Goal: Information Seeking & Learning: Learn about a topic

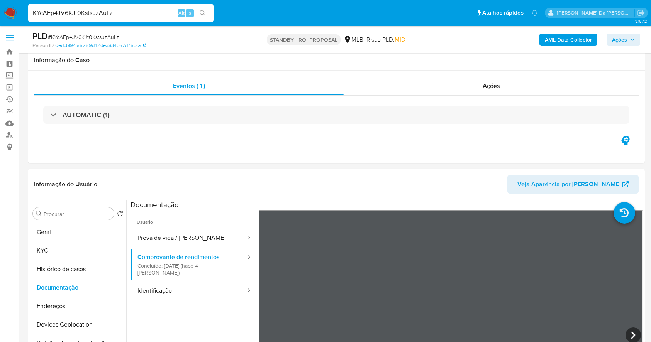
select select "10"
click at [157, 17] on input "KYcAFp4JV6KJt0KstsuzAuLz" at bounding box center [120, 13] width 185 height 10
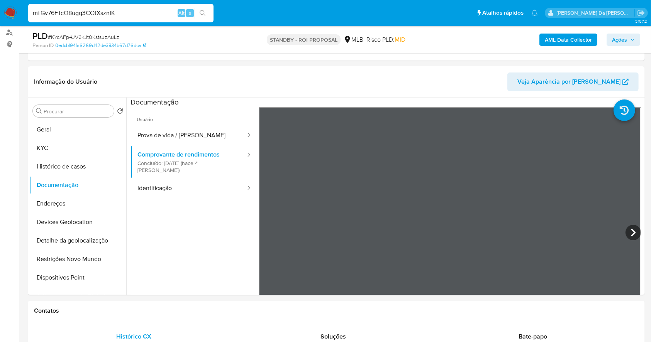
type input "mTGv76FTcO8ugq3COtXsznIK"
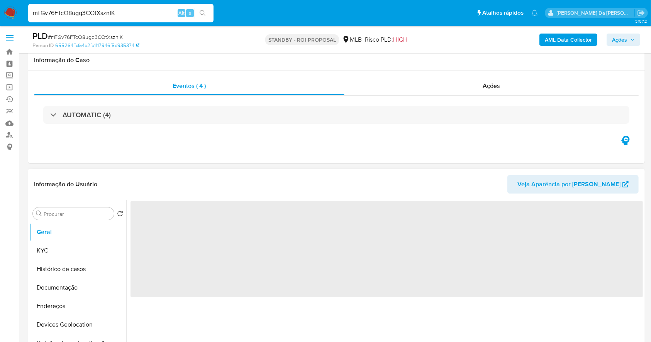
scroll to position [51, 0]
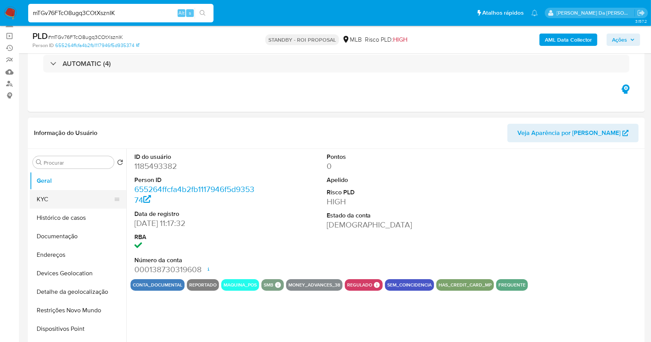
click at [61, 203] on button "KYC" at bounding box center [75, 199] width 90 height 19
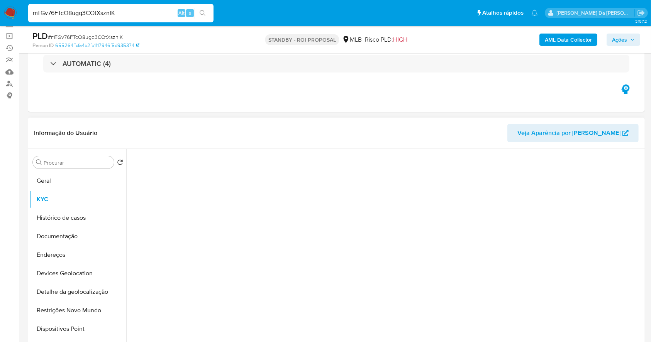
select select "10"
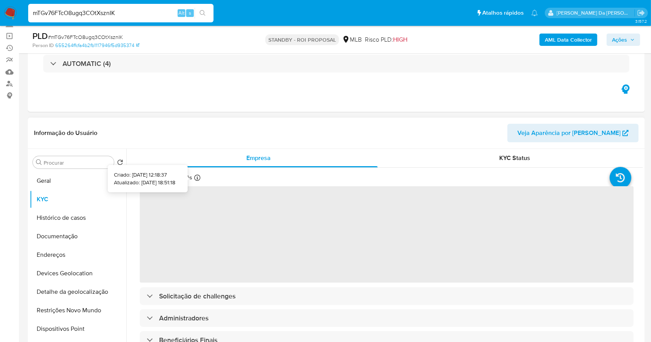
click at [195, 182] on div at bounding box center [197, 179] width 6 height 8
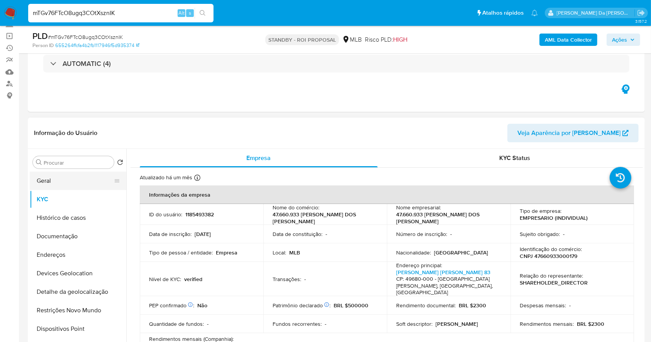
click at [43, 185] on button "Geral" at bounding box center [75, 181] width 90 height 19
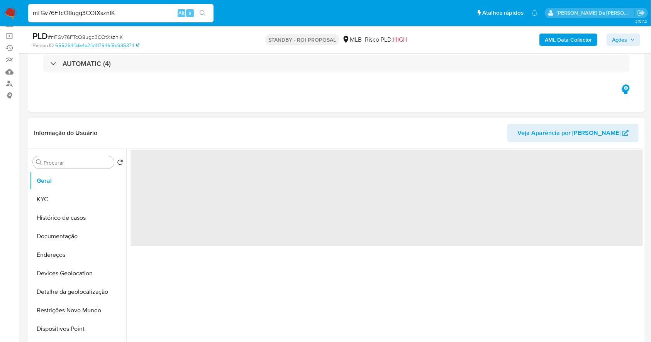
click at [208, 275] on div "‌" at bounding box center [384, 248] width 517 height 198
click at [56, 176] on button "Geral" at bounding box center [75, 181] width 90 height 19
click at [266, 281] on div "‌" at bounding box center [384, 248] width 517 height 198
click at [68, 185] on button "Geral" at bounding box center [75, 181] width 90 height 19
click at [69, 217] on button "Histórico de casos" at bounding box center [75, 218] width 90 height 19
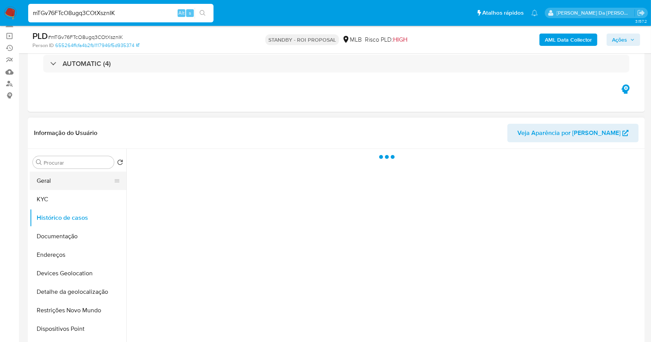
click at [59, 181] on button "Geral" at bounding box center [75, 181] width 90 height 19
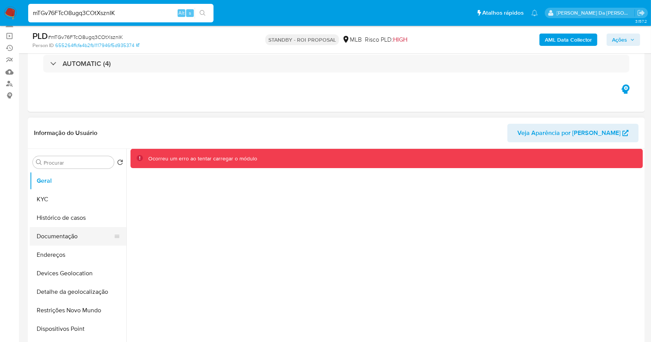
click at [79, 236] on button "Documentação" at bounding box center [75, 236] width 90 height 19
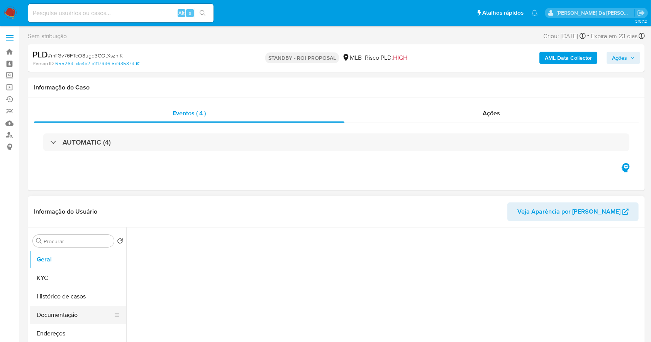
scroll to position [51, 0]
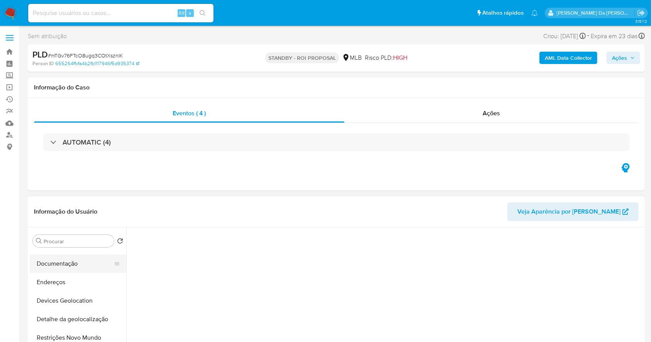
click at [68, 263] on button "Documentação" at bounding box center [75, 264] width 90 height 19
select select "10"
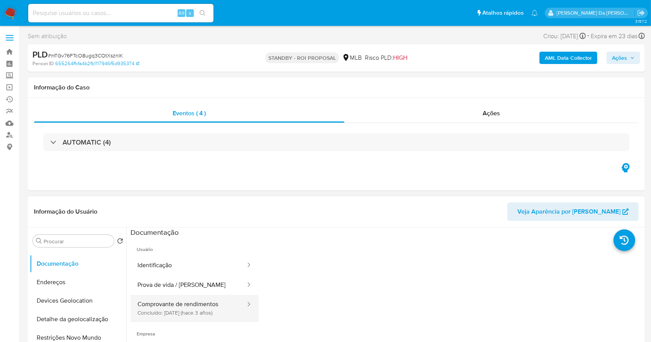
click at [181, 310] on button "Comprovante de rendimentos Concluído: 10/12/2022 (hace 3 años)" at bounding box center [189, 308] width 116 height 26
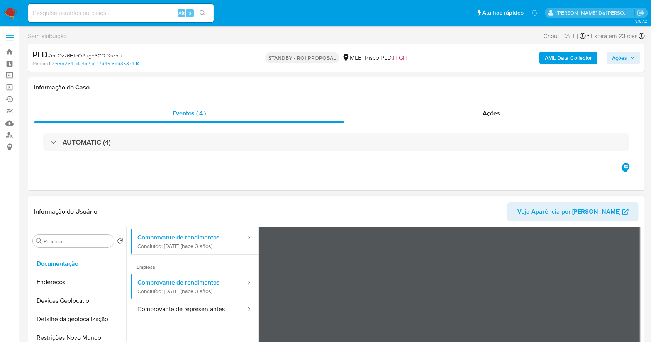
scroll to position [67, 0]
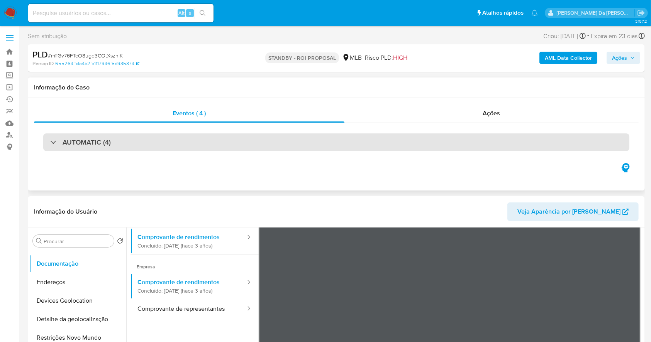
drag, startPoint x: 388, startPoint y: 137, endPoint x: 397, endPoint y: 143, distance: 10.4
click at [388, 137] on div "AUTOMATIC (4)" at bounding box center [336, 143] width 586 height 18
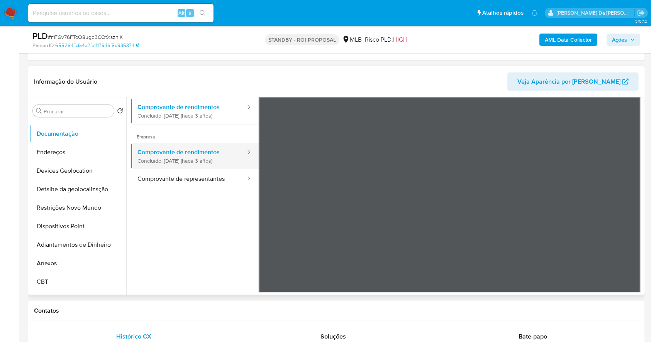
click at [212, 158] on button "Comprovante de rendimentos Concluído: 10/12/2022 (hace 3 años)" at bounding box center [189, 156] width 116 height 26
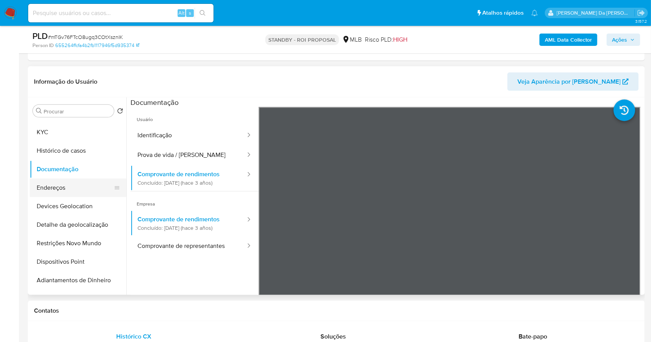
scroll to position [0, 0]
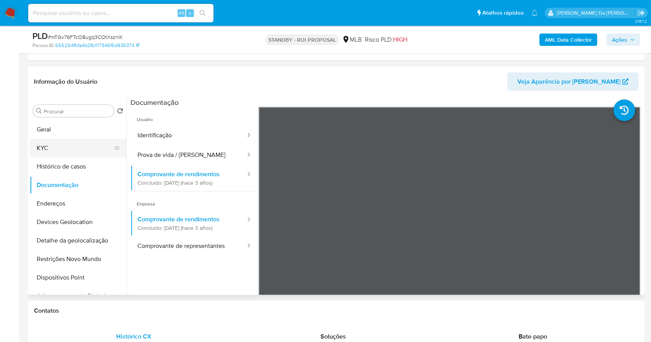
click at [66, 148] on button "KYC" at bounding box center [75, 148] width 90 height 19
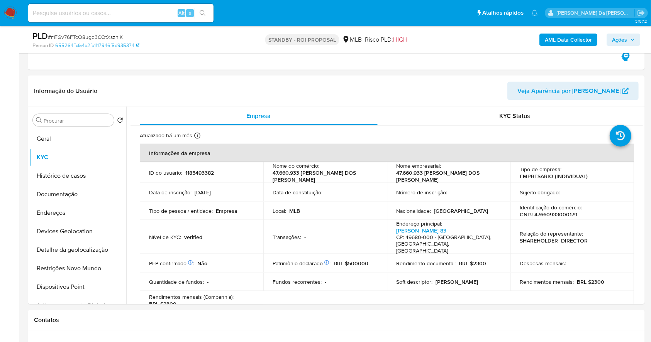
click at [561, 39] on b "AML Data Collector" at bounding box center [568, 40] width 47 height 12
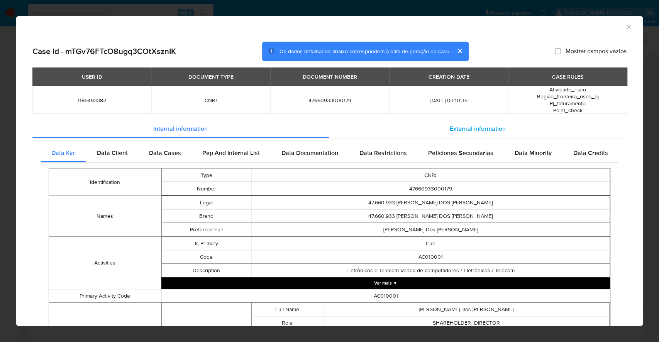
click at [458, 130] on span "External information" at bounding box center [478, 128] width 56 height 9
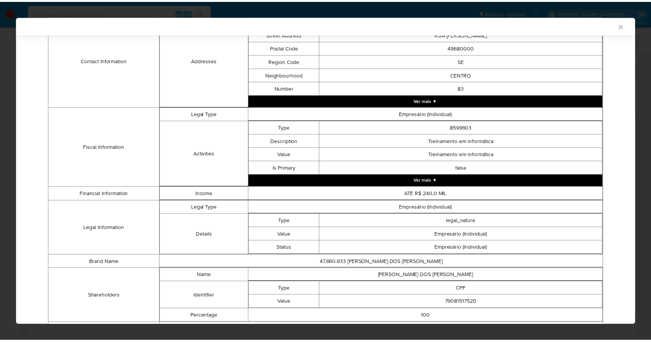
scroll to position [231, 0]
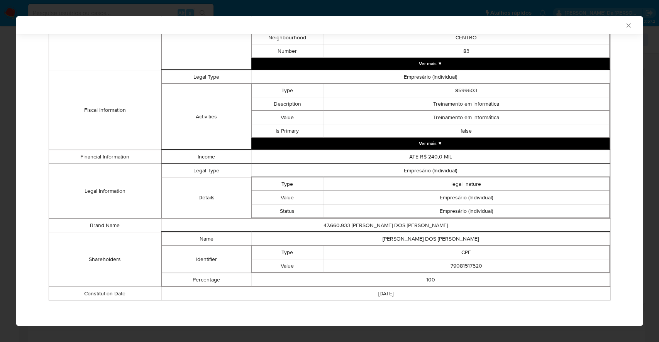
click at [419, 159] on td "ATE R$ 240,0 MIL" at bounding box center [430, 157] width 359 height 14
copy td "ATE R$ 240,0 MIL"
click at [352, 131] on td "false" at bounding box center [466, 131] width 286 height 14
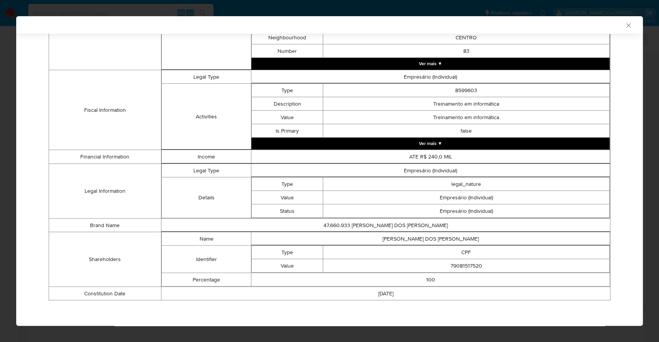
click at [647, 33] on div "AML Data Collector Case Id - mTGv76FTcO8ugq3COtXsznIK Os dados detalhados abaix…" at bounding box center [329, 171] width 659 height 342
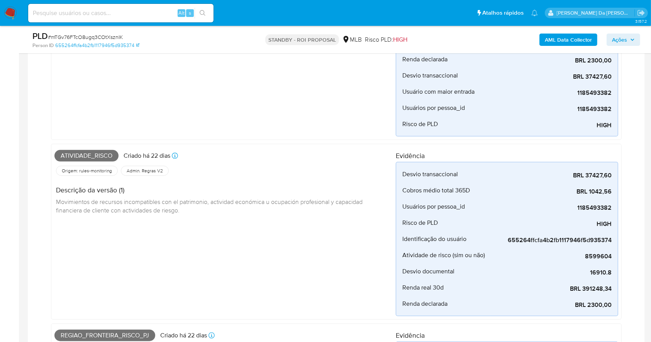
scroll to position [515, 0]
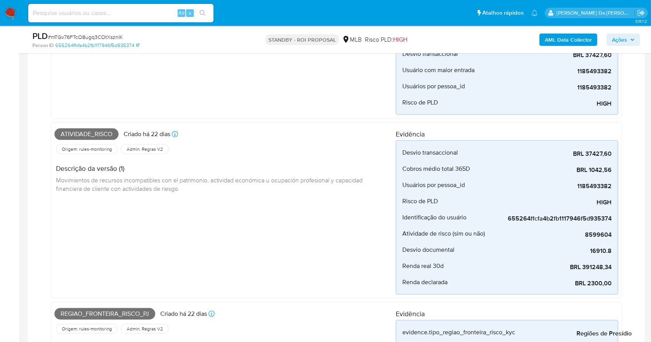
click at [105, 181] on span "Movimientos de recursos incompatibles con el patrimonio, actividad económica u …" at bounding box center [210, 184] width 308 height 17
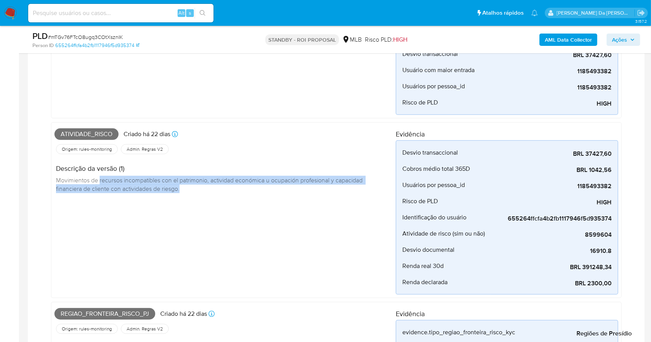
drag, startPoint x: 105, startPoint y: 181, endPoint x: 180, endPoint y: 189, distance: 76.2
click at [180, 189] on span "Movimientos de recursos incompatibles con el patrimonio, actividad económica u …" at bounding box center [210, 184] width 308 height 17
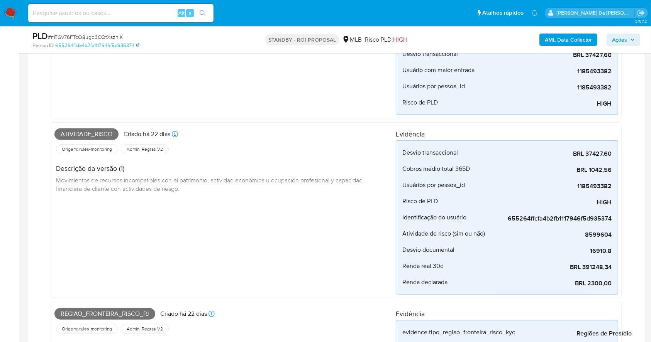
click at [154, 147] on span "Admin. Regras V2" at bounding box center [145, 149] width 38 height 6
click at [83, 131] on span "Atividade_risco" at bounding box center [86, 135] width 64 height 12
click at [177, 135] on icon at bounding box center [175, 134] width 6 height 6
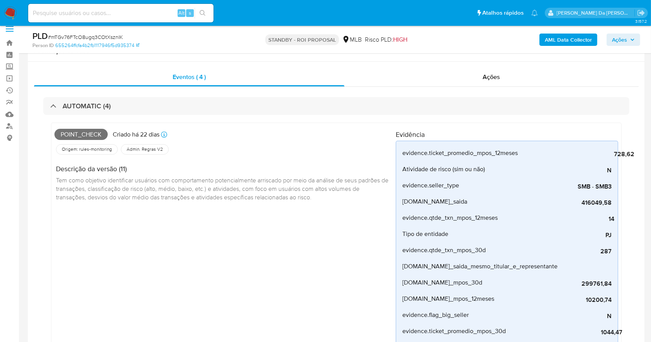
scroll to position [0, 0]
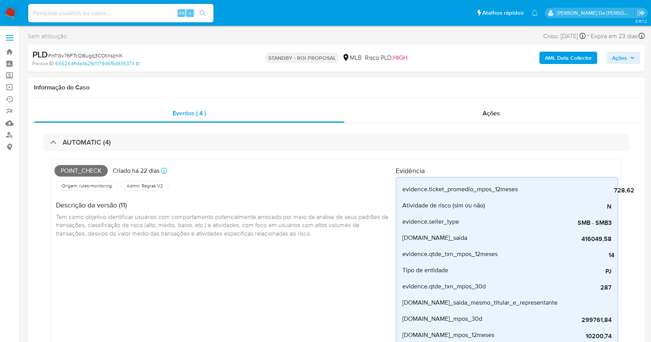
click at [151, 7] on div "Alt s" at bounding box center [120, 13] width 185 height 19
click at [124, 11] on input at bounding box center [120, 13] width 185 height 10
paste input "O3WcXN5vquYnks3zTUkDnDBS"
type input "O3WcXN5vquYnks3zTUkDnDBS"
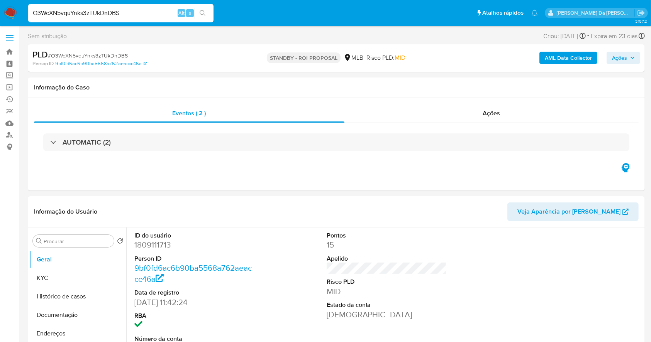
select select "10"
click at [163, 10] on input "O3WcXN5vquYnks3zTUkDnDBS" at bounding box center [120, 13] width 185 height 10
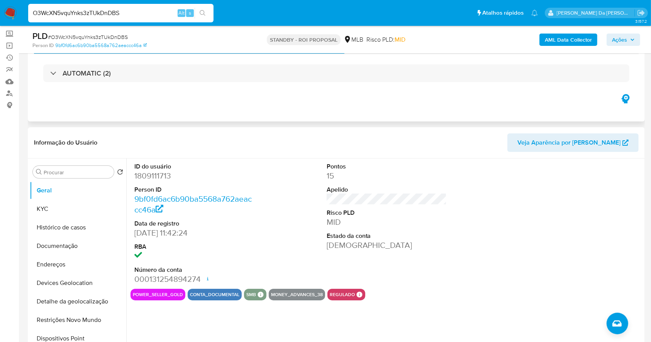
scroll to position [51, 0]
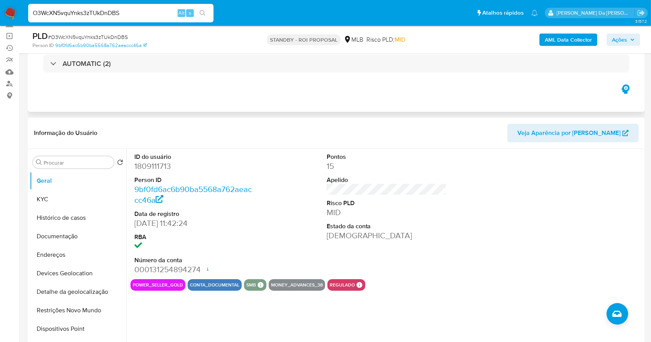
click at [108, 76] on div "AUTOMATIC (2)" at bounding box center [336, 63] width 605 height 39
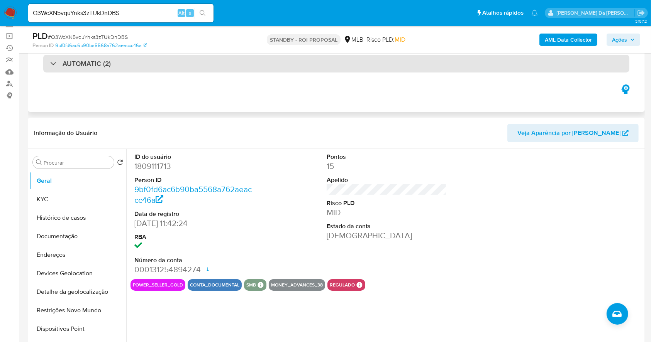
click at [103, 70] on div "AUTOMATIC (2)" at bounding box center [336, 64] width 586 height 18
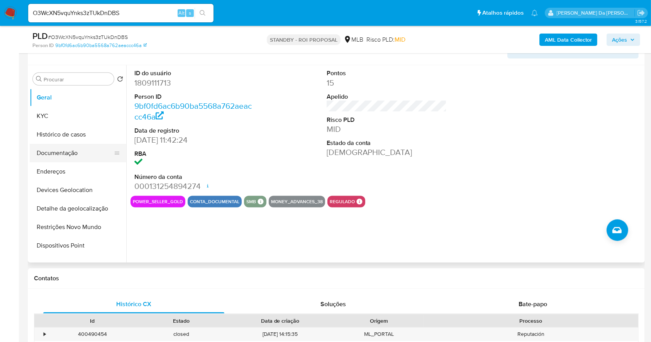
scroll to position [515, 0]
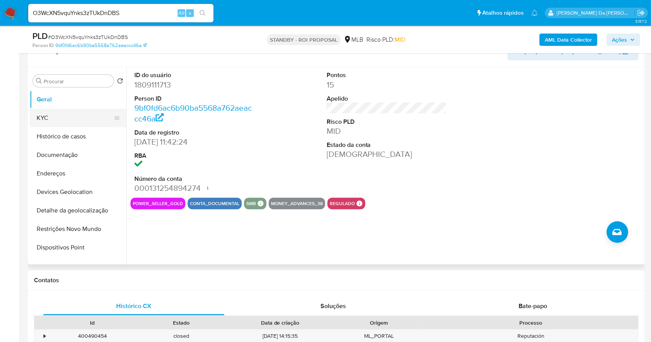
click at [77, 122] on button "KYC" at bounding box center [75, 118] width 90 height 19
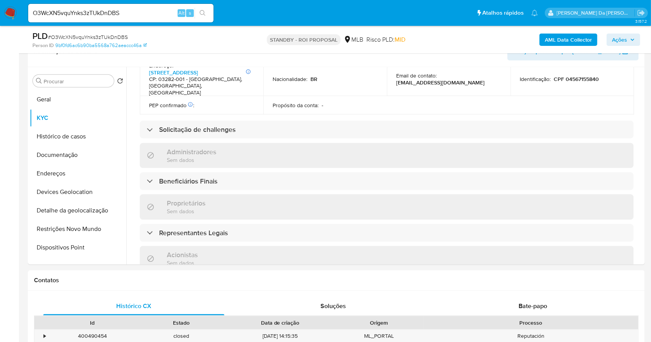
scroll to position [462, 0]
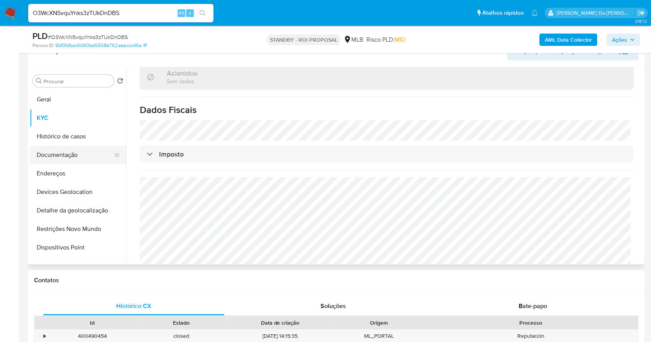
click at [77, 156] on button "Documentação" at bounding box center [75, 155] width 90 height 19
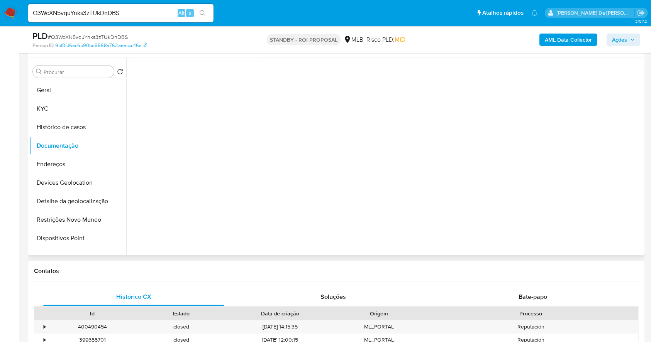
scroll to position [0, 0]
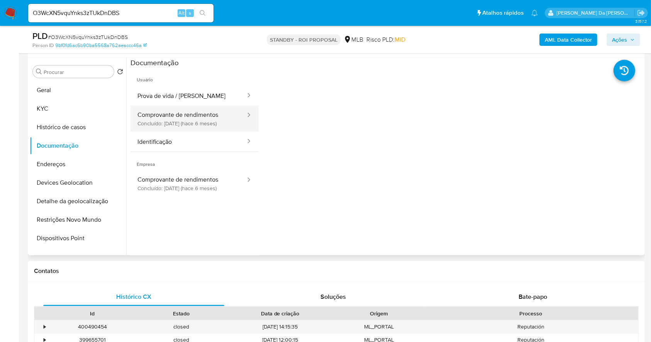
click at [193, 117] on button "Comprovante de rendimentos Concluído: 25/02/2025 (hace 6 meses)" at bounding box center [189, 119] width 116 height 26
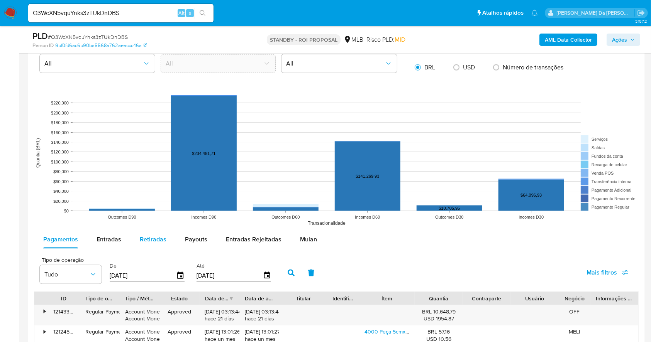
scroll to position [1081, 0]
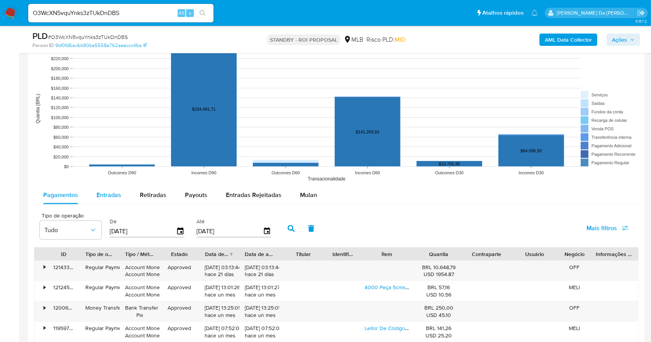
click at [104, 199] on div "Entradas" at bounding box center [109, 195] width 25 height 19
select select "10"
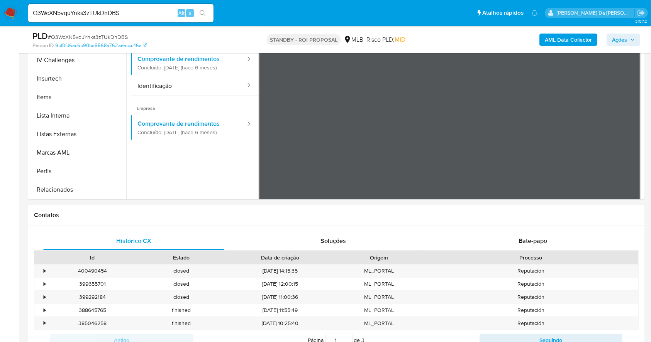
scroll to position [463, 0]
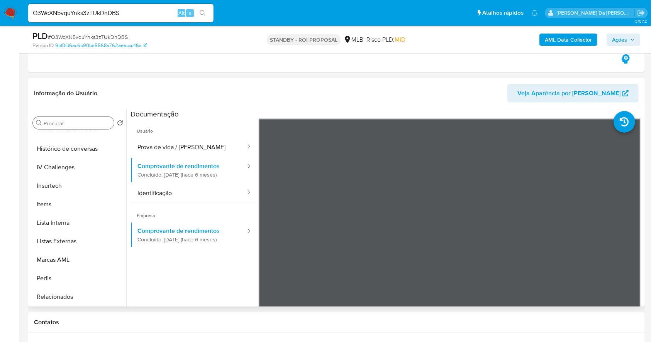
click at [93, 125] on input "Procurar" at bounding box center [77, 123] width 67 height 7
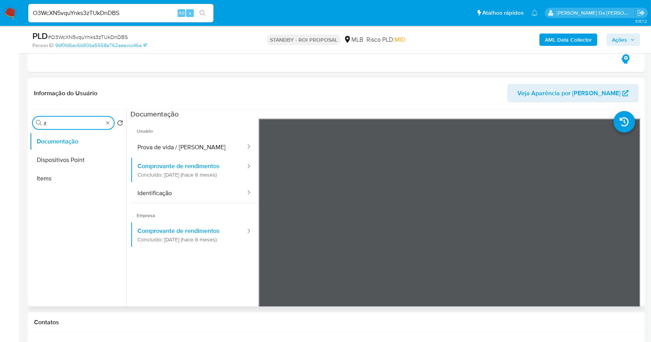
scroll to position [0, 0]
type input "item"
drag, startPoint x: 63, startPoint y: 157, endPoint x: 95, endPoint y: 158, distance: 32.5
click at [64, 158] on button "Items" at bounding box center [78, 160] width 97 height 19
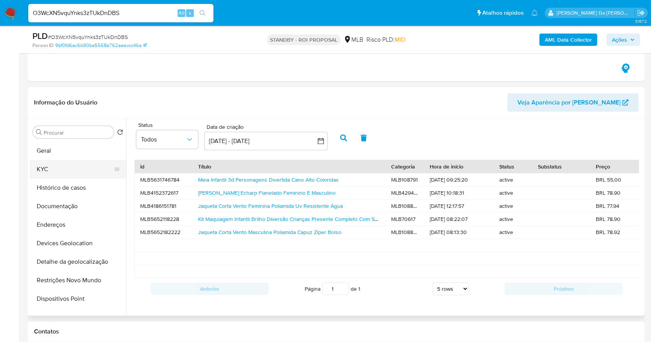
click at [63, 175] on button "KYC" at bounding box center [75, 169] width 90 height 19
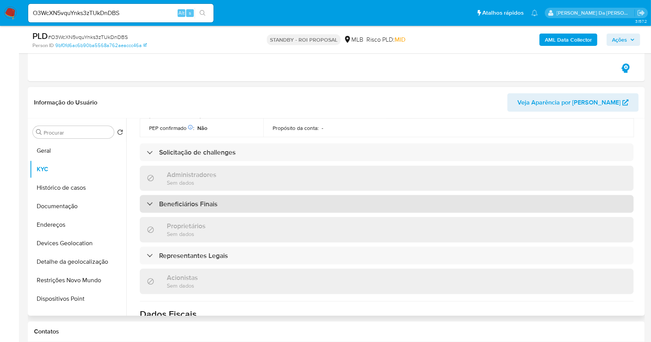
click at [212, 200] on h3 "Beneficiários Finais" at bounding box center [188, 204] width 58 height 8
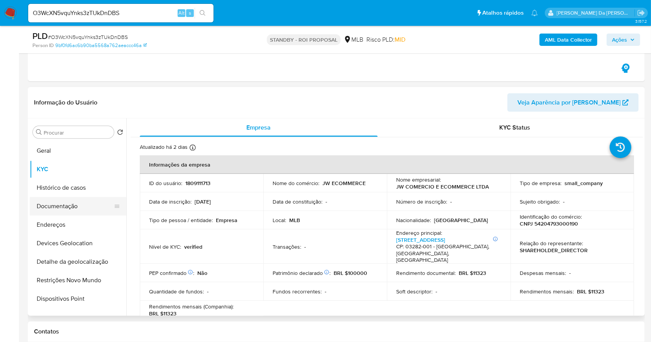
click at [83, 204] on button "Documentação" at bounding box center [75, 206] width 90 height 19
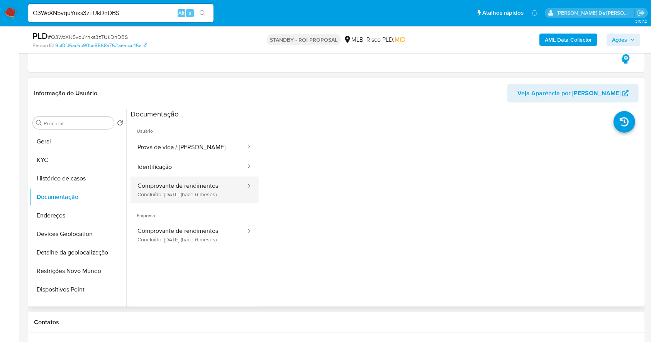
click at [201, 187] on button "Comprovante de rendimentos Concluído: 25/02/2025 (hace 6 meses)" at bounding box center [189, 190] width 116 height 26
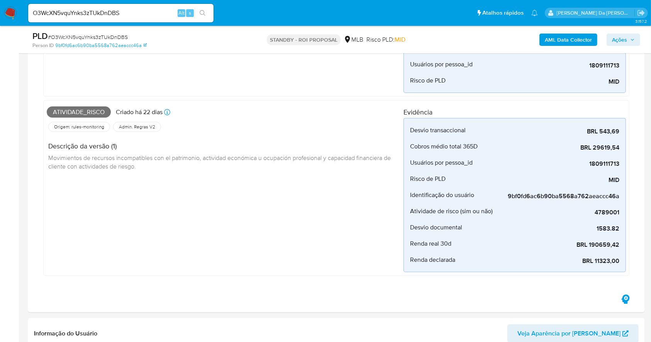
scroll to position [206, 0]
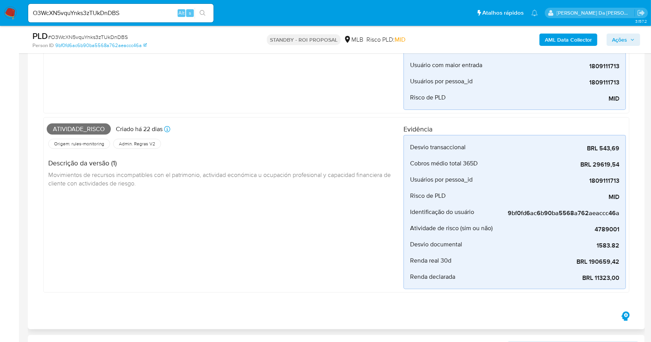
click at [52, 166] on h4 "Descrição da versão (1)" at bounding box center [222, 163] width 349 height 8
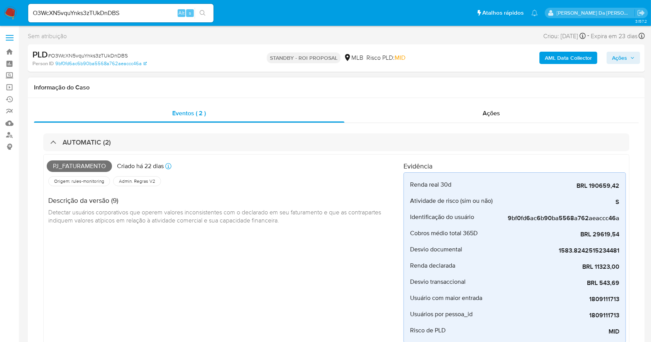
click at [65, 212] on span "Detectar usuários corporativos que operem valores inconsistentes com o declarad…" at bounding box center [215, 216] width 334 height 17
click at [154, 9] on input "O3WcXN5vquYnks3zTUkDnDBS" at bounding box center [120, 13] width 185 height 10
paste input "MqvP4ul2XW1Ru8zgl0shgfp2"
type input "MqvP4ul2XW1Ru8zgl0shgfp2"
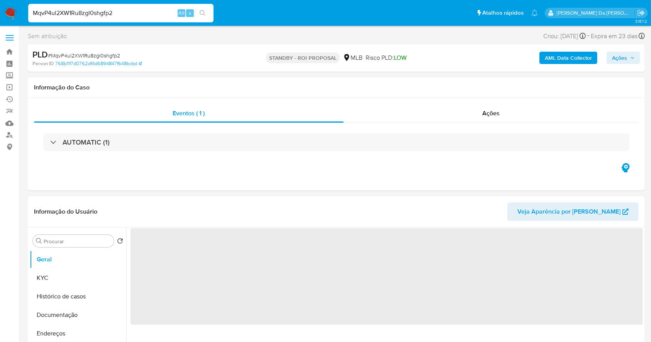
select select "10"
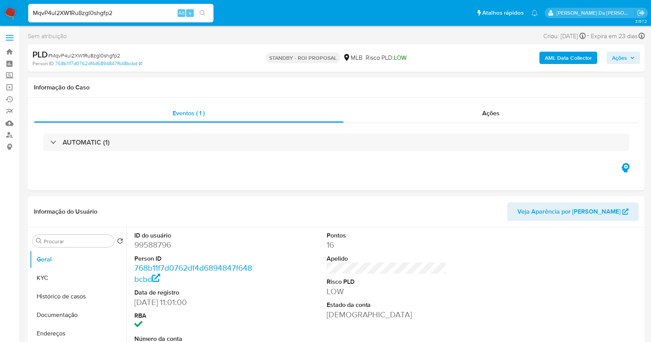
scroll to position [177, 0]
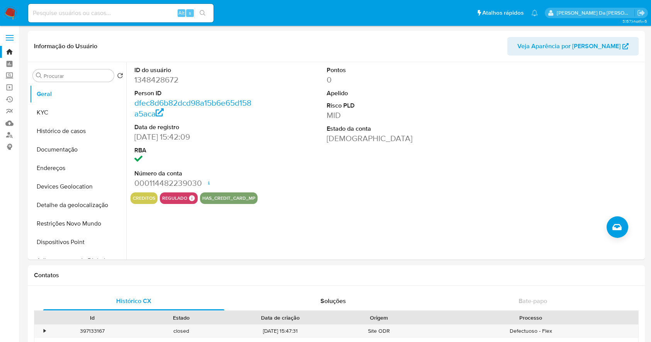
select select "10"
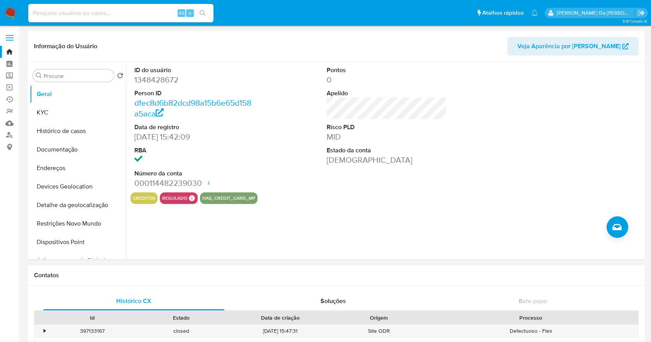
click at [172, 17] on input at bounding box center [120, 13] width 185 height 10
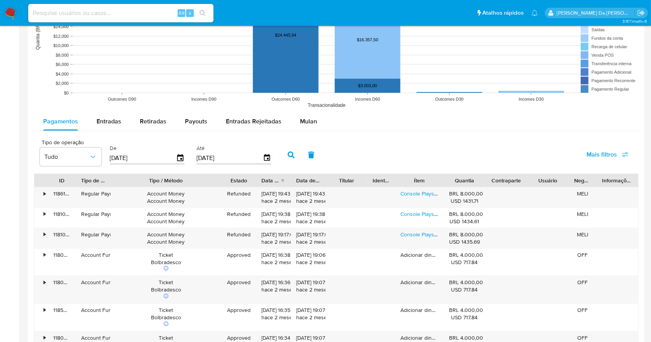
paste input "mTGv76FTcO8ugq3COtXsznIK"
type input "mTGv76FTcO8ugq3COtXsznIK"
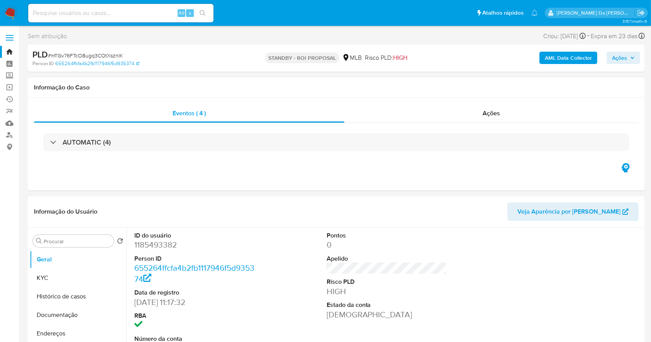
select select "10"
click at [141, 15] on input at bounding box center [120, 13] width 185 height 10
paste input "mTGv76FTcO8ugq3COtXsznIK"
type input "mTGv76FTcO8ugq3COtXsznIK"
click at [141, 15] on input "mTGv76FTcO8ugq3COtXsznIK" at bounding box center [120, 13] width 185 height 10
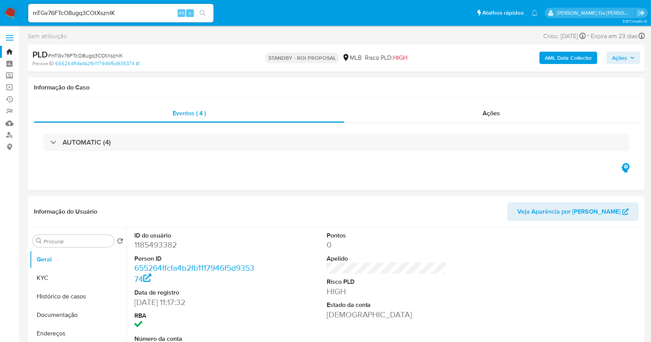
click at [198, 8] on button "search-icon" at bounding box center [203, 13] width 16 height 11
click at [104, 5] on div "mTGv76FTcO8ugq3COtXsznIK Alt s" at bounding box center [120, 13] width 185 height 19
click at [117, 8] on input "mTGv76FTcO8ugq3COtXsznIK" at bounding box center [120, 13] width 185 height 10
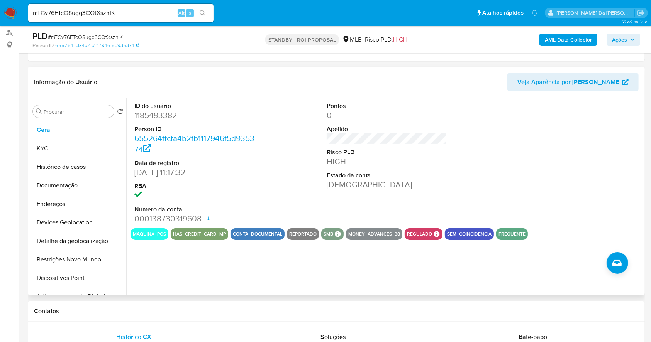
scroll to position [103, 0]
drag, startPoint x: 79, startPoint y: 147, endPoint x: 120, endPoint y: 146, distance: 40.6
click at [79, 147] on button "KYC" at bounding box center [75, 148] width 90 height 19
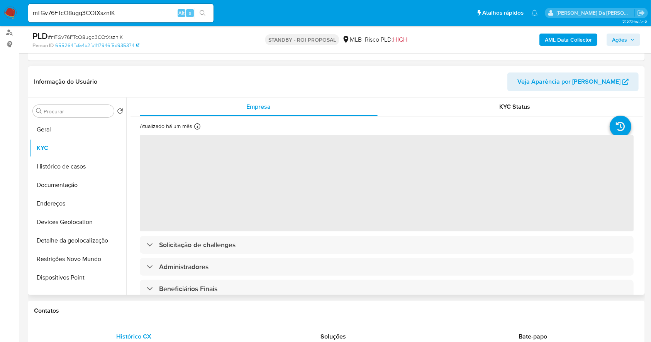
click at [195, 128] on icon at bounding box center [197, 127] width 6 height 6
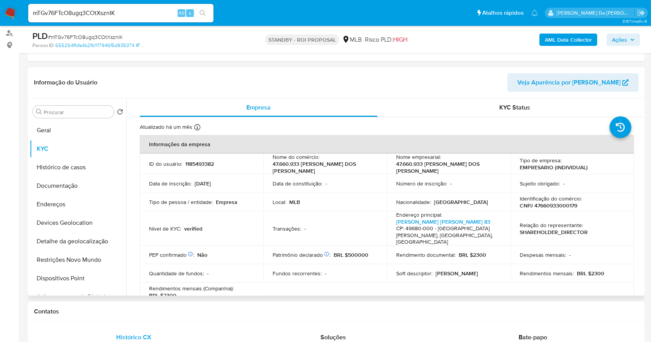
scroll to position [0, 0]
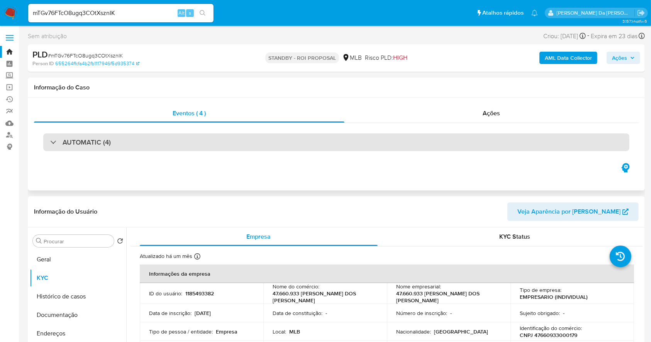
click at [90, 149] on div "AUTOMATIC (4)" at bounding box center [336, 143] width 586 height 18
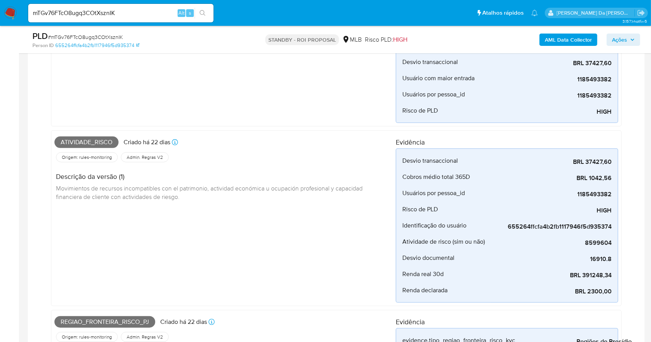
scroll to position [566, 0]
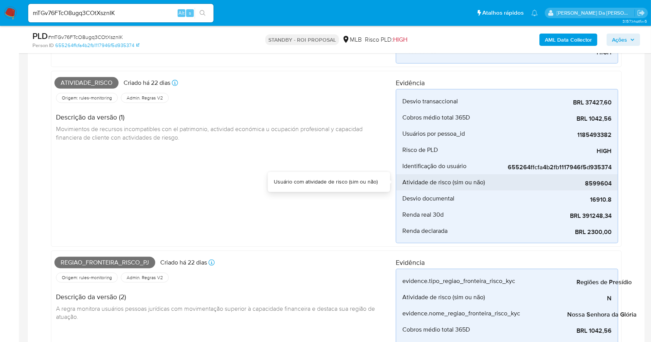
drag, startPoint x: 467, startPoint y: 182, endPoint x: 577, endPoint y: 186, distance: 109.7
click at [577, 186] on li "Atividade de risco (sim ou não) 8599604" at bounding box center [507, 183] width 222 height 16
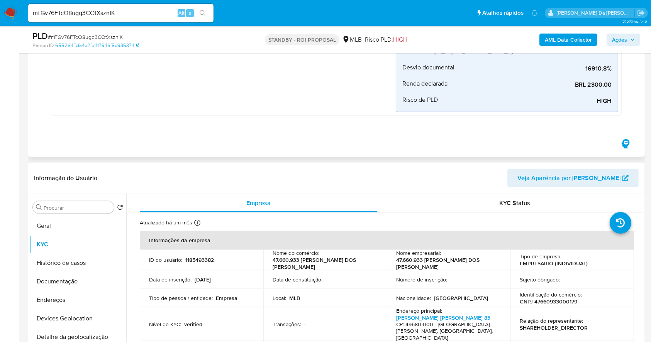
scroll to position [1081, 0]
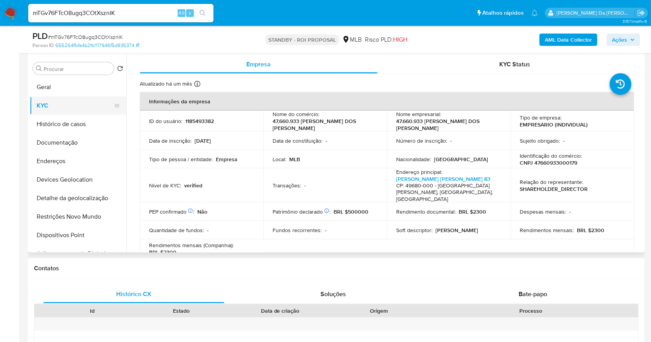
click at [64, 107] on button "KYC" at bounding box center [75, 106] width 90 height 19
click at [557, 162] on p "CNPJ 47660933000179" at bounding box center [549, 162] width 58 height 7
copy p "47660933000179"
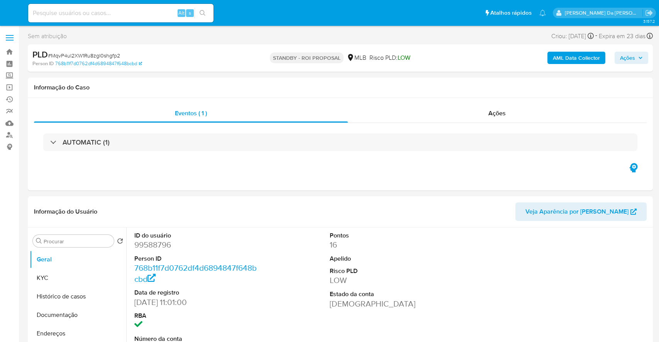
select select "10"
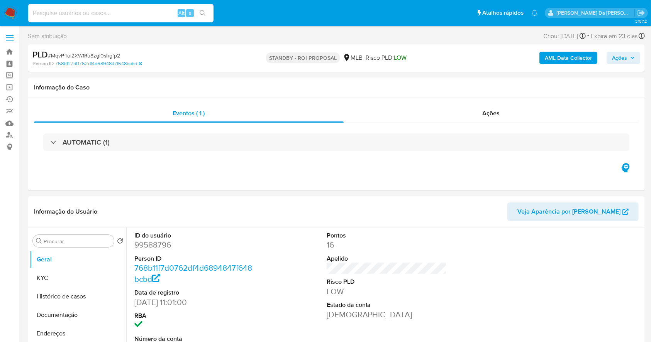
click at [148, 12] on input at bounding box center [120, 13] width 185 height 10
paste input "whwACc6FMFvCfnrolTGzzvCz"
type input "whwACc6FMFvCfnrolTGzzvCz"
select select "10"
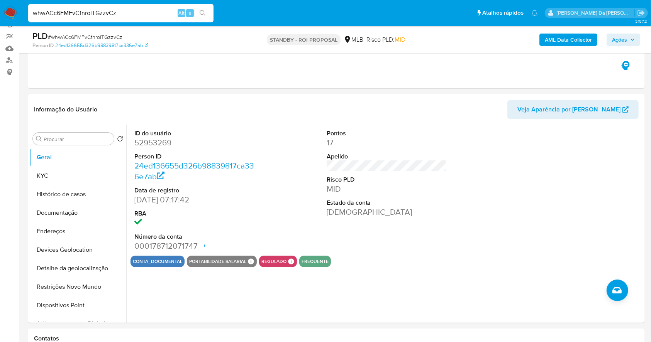
scroll to position [74, 0]
click at [171, 13] on input "whwACc6FMFvCfnrolTGzzvCz" at bounding box center [120, 13] width 185 height 10
paste input "mQ3m7v0O8Bc75NwlyHRNRbK4"
type input "mQ3m7v0O8Bc75NwlyHRNRbK4"
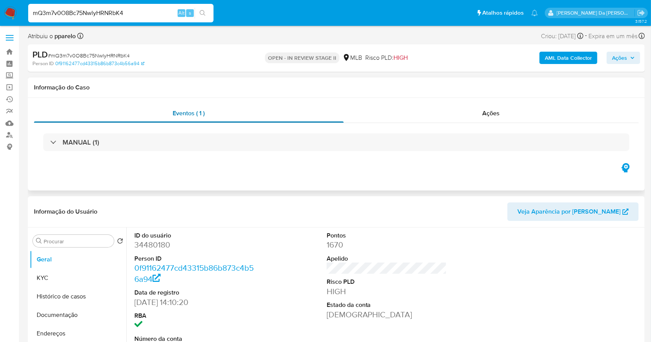
select select "10"
click at [139, 11] on input "mQ3m7v0O8Bc75NwlyHRNRbK4" at bounding box center [120, 13] width 185 height 10
paste input "RDmh17Q6KlXSRMKt6WATjDrT"
type input "RDmh17Q6KlXSRMKt6WATjDrT"
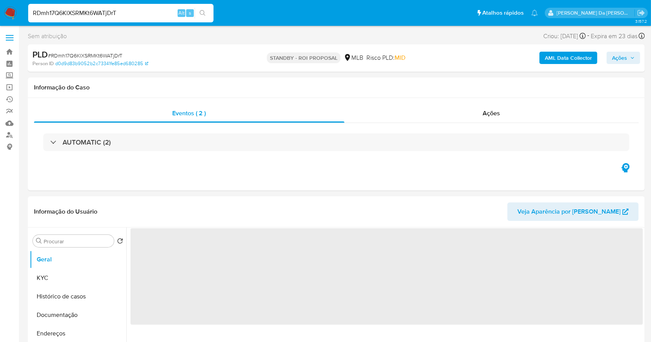
select select "10"
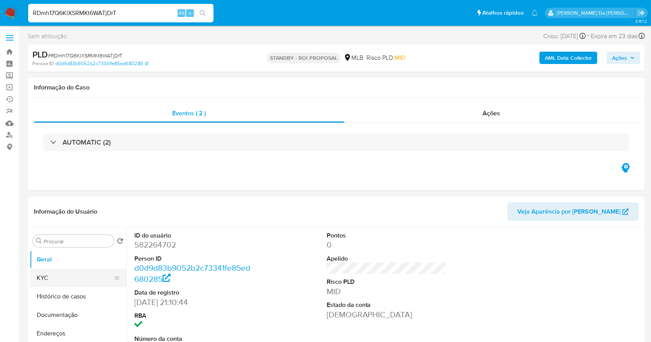
click at [76, 270] on button "KYC" at bounding box center [75, 278] width 90 height 19
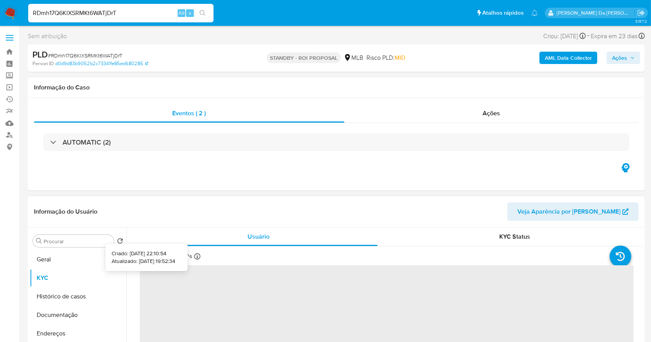
click at [196, 255] on icon at bounding box center [197, 257] width 6 height 6
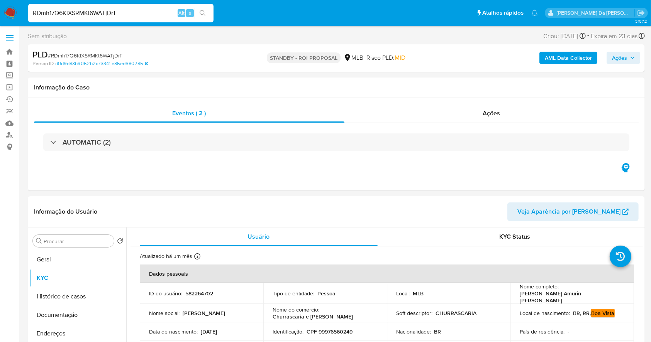
click at [395, 62] on div "Risco PLD: MID" at bounding box center [385, 58] width 39 height 18
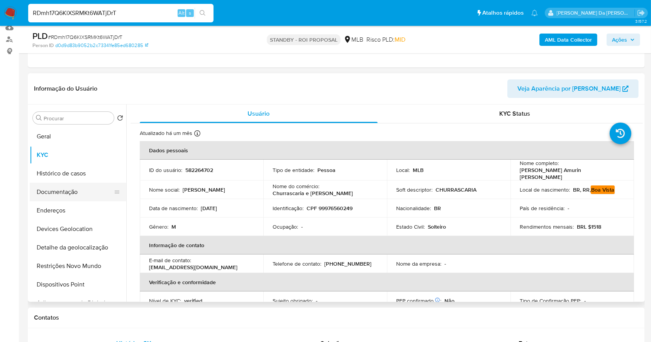
scroll to position [103, 0]
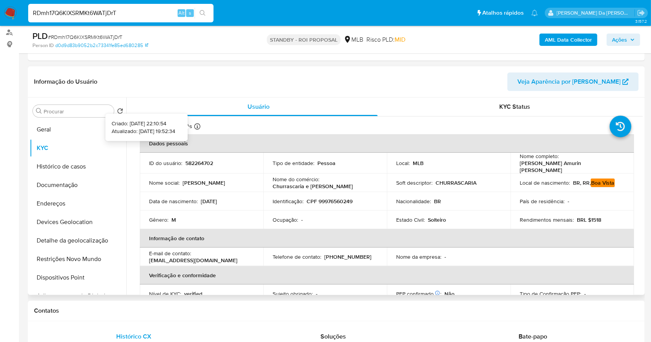
click at [196, 125] on icon at bounding box center [197, 127] width 6 height 6
click at [75, 183] on button "Documentação" at bounding box center [75, 185] width 90 height 19
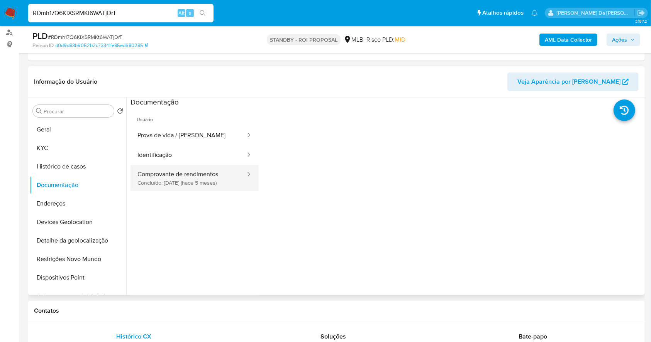
click at [201, 176] on button "Comprovante de rendimentos Concluído: 31/03/2025 (hace 5 meses)" at bounding box center [189, 178] width 116 height 26
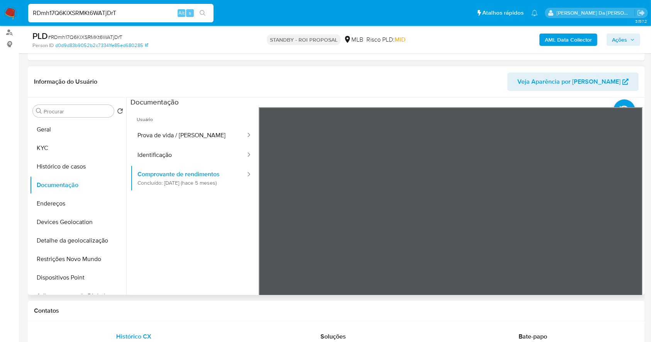
scroll to position [85, 0]
click at [271, 66] on div "Informação do Usuário Veja Aparência por Pessoa Procurar Retornar ao pedido pad…" at bounding box center [336, 180] width 617 height 229
click at [185, 129] on button "Prova de vida / Selfie" at bounding box center [189, 136] width 116 height 20
click at [166, 10] on input "RDmh17Q6KlXSRMKt6WATjDrT" at bounding box center [120, 13] width 185 height 10
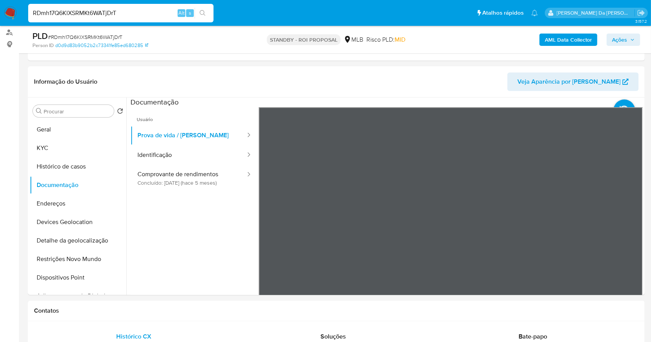
paste input "CfS2oWl4488zUUAgZqu1i7VY"
type input "CfS2oWl4488zUUAgZqu1i7VY"
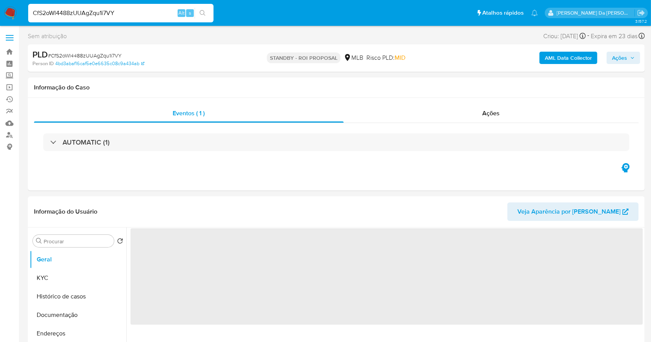
select select "10"
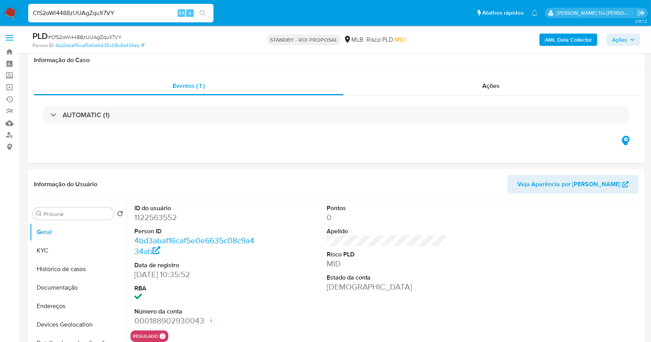
scroll to position [177, 0]
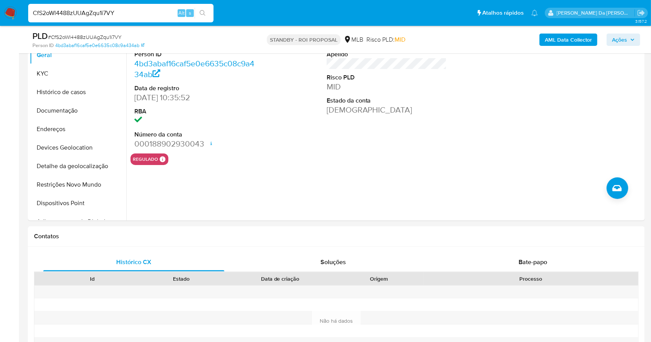
click at [137, 11] on input "CfS2oWl4488zUUAgZqu1i7VY" at bounding box center [120, 13] width 185 height 10
paste input "7YOYPQ6ZV0bXKtYYMEuwTzRA"
type input "7YOYPQ6ZV0bXKtYYMEuwTzRA"
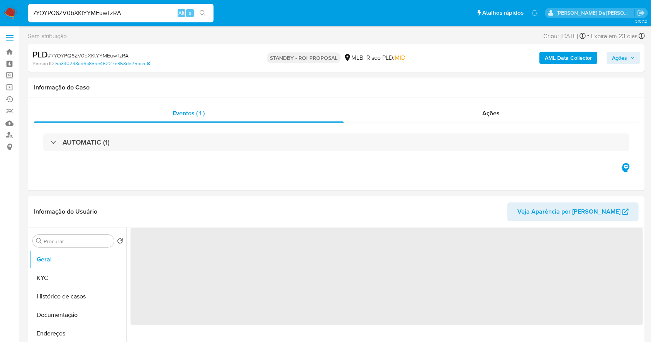
select select "10"
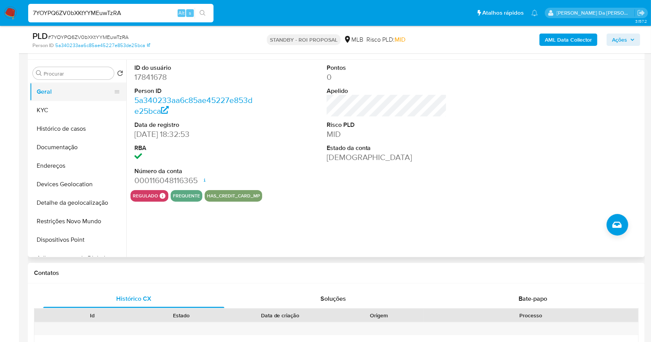
scroll to position [126, 0]
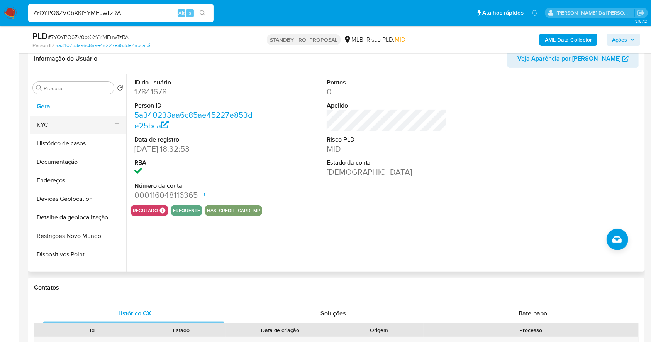
click at [77, 126] on button "KYC" at bounding box center [75, 125] width 90 height 19
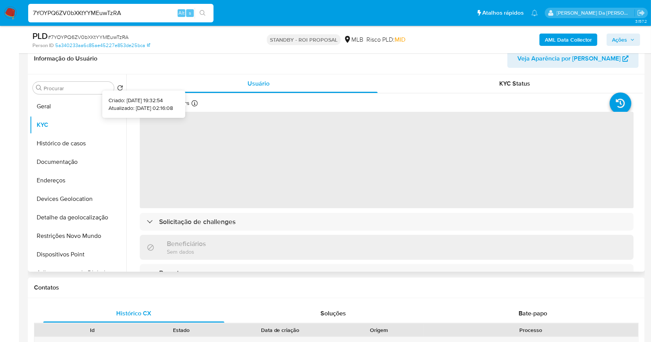
click at [192, 103] on icon at bounding box center [195, 103] width 6 height 6
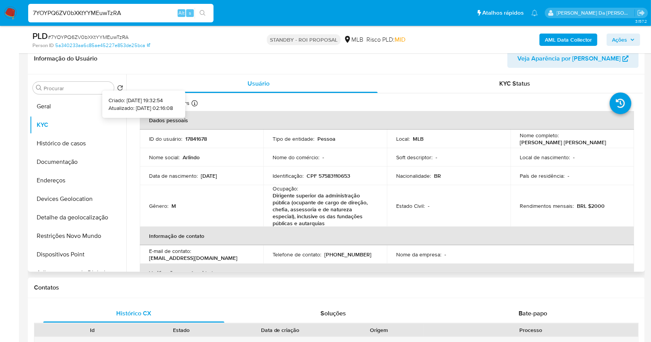
click at [193, 102] on icon at bounding box center [195, 103] width 6 height 6
click at [147, 9] on input "7YOYPQ6ZV0bXKtYYMEuwTzRA" at bounding box center [120, 13] width 185 height 10
paste input "TdJA2pIF9whRdSp05xy5LjUz"
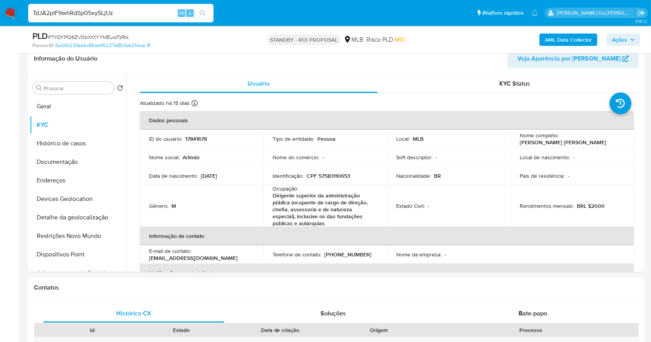
type input "TdJA2pIF9whRdSp05xy5LjUz"
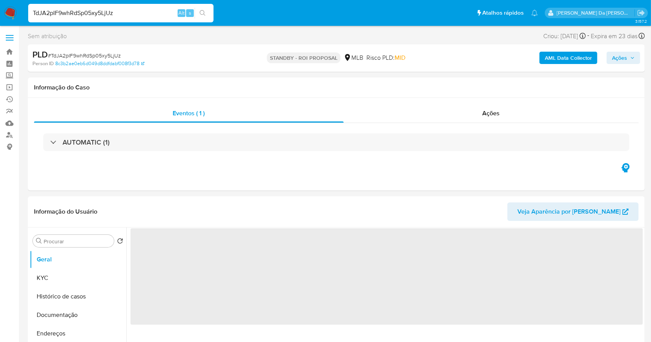
select select "10"
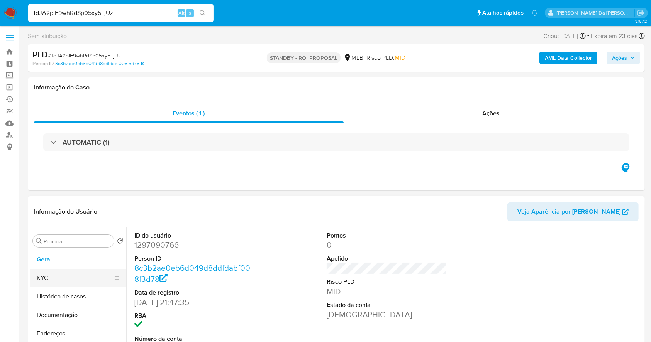
click at [76, 272] on button "KYC" at bounding box center [75, 278] width 90 height 19
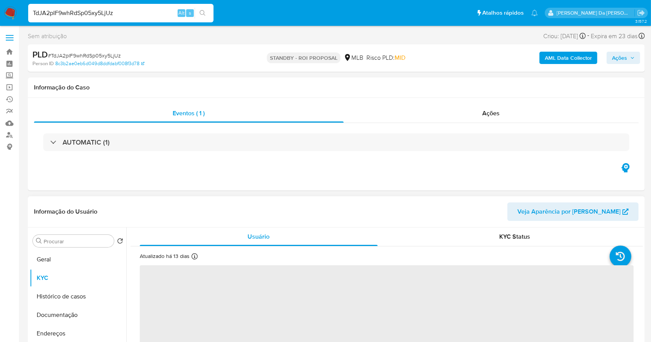
click at [193, 259] on icon at bounding box center [195, 257] width 6 height 6
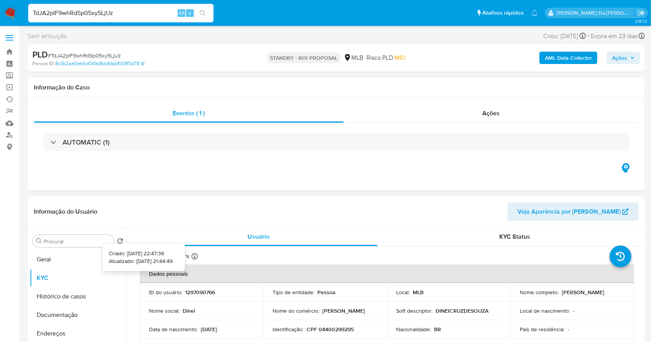
click at [192, 256] on icon at bounding box center [195, 257] width 6 height 6
click at [124, 2] on nav "Pausado Ver notificaciones TdJA2pIF9whRdSp05xy5LjUz Alt s Atalhos rápidos Presi…" at bounding box center [325, 13] width 651 height 26
click at [125, 17] on input "TdJA2pIF9whRdSp05xy5LjUz" at bounding box center [120, 13] width 185 height 10
click at [74, 259] on button "Geral" at bounding box center [75, 260] width 90 height 19
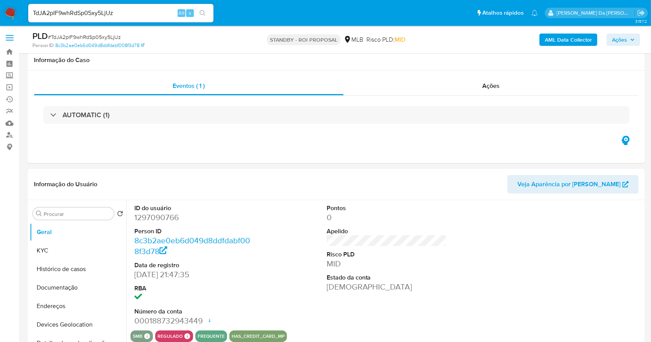
scroll to position [177, 0]
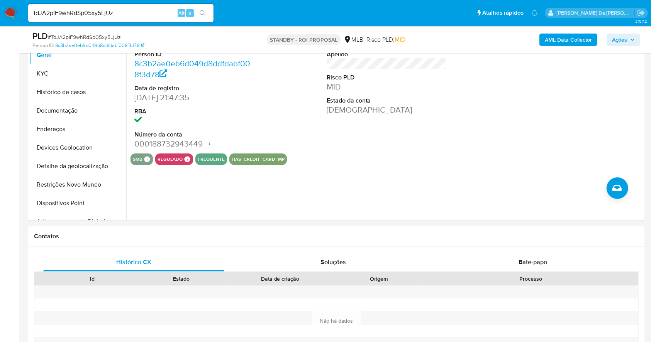
click at [125, 17] on input "TdJA2pIF9whRdSp05xy5LjUz" at bounding box center [120, 13] width 185 height 10
paste input "HGqszuVRoMy8rbO7lpHBAb3S"
type input "HGqszuVRoMy8rbO7lpHBAb3S"
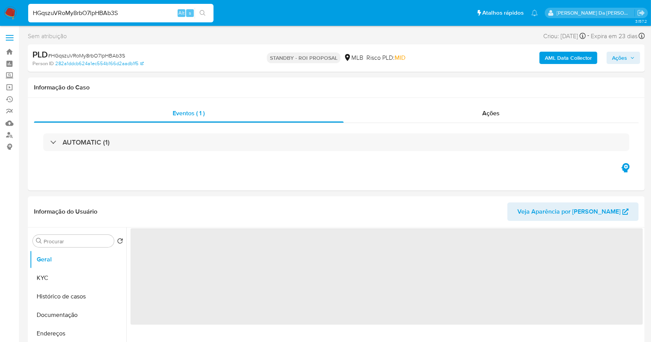
select select "10"
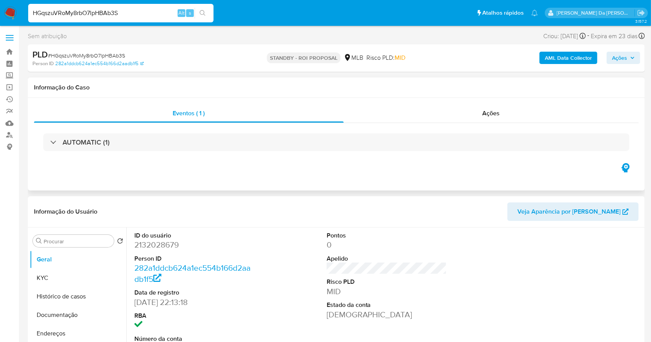
click at [201, 162] on div "Eventos ( 1 ) Ações AUTOMATIC (1)" at bounding box center [336, 144] width 617 height 93
click at [119, 19] on div "HGqszuVRoMy8rbO7lpHBAb3S Alt s" at bounding box center [120, 13] width 185 height 19
click at [120, 15] on input "HGqszuVRoMy8rbO7lpHBAb3S" at bounding box center [120, 13] width 185 height 10
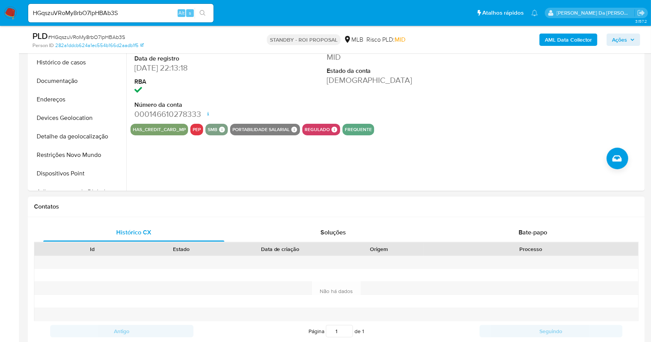
scroll to position [309, 0]
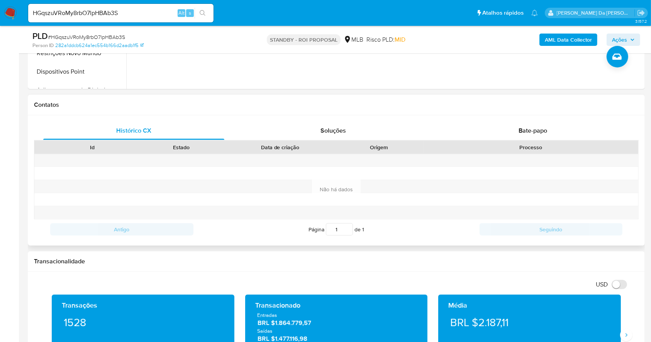
click at [487, 116] on div "Histórico CX Soluções Bate-papo Id Estado Data de criação Origem Processo Antig…" at bounding box center [336, 180] width 617 height 131
drag, startPoint x: 521, startPoint y: 121, endPoint x: 531, endPoint y: 127, distance: 11.9
click at [531, 127] on div "Bate-papo" at bounding box center [532, 131] width 181 height 19
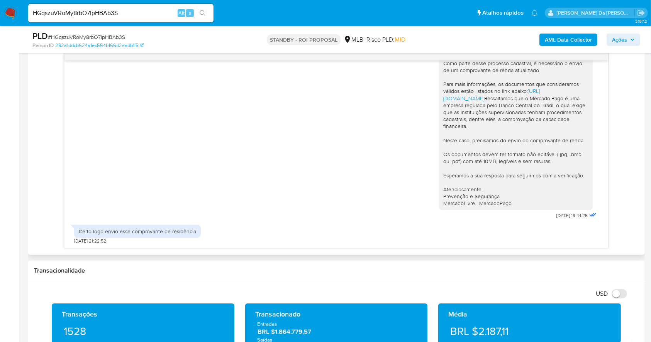
scroll to position [412, 0]
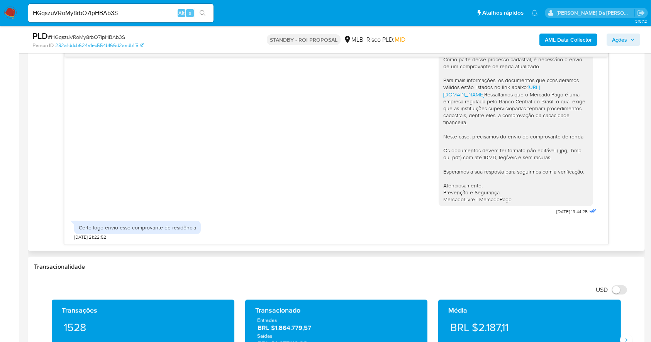
click at [125, 232] on div "Certo logo envio esse comprovante de residência" at bounding box center [137, 227] width 127 height 13
drag, startPoint x: 125, startPoint y: 232, endPoint x: 190, endPoint y: 232, distance: 65.6
click at [190, 232] on div "Certo logo envio esse comprovante de residência" at bounding box center [137, 227] width 127 height 13
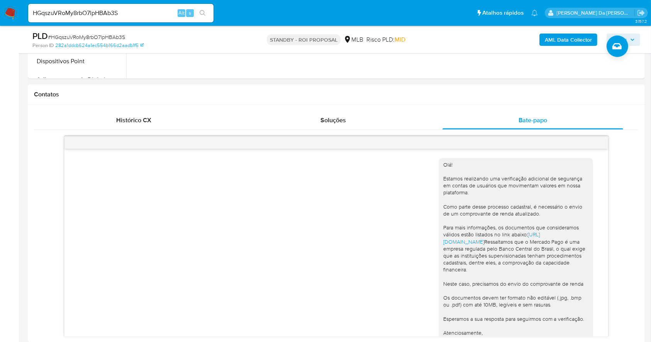
scroll to position [206, 0]
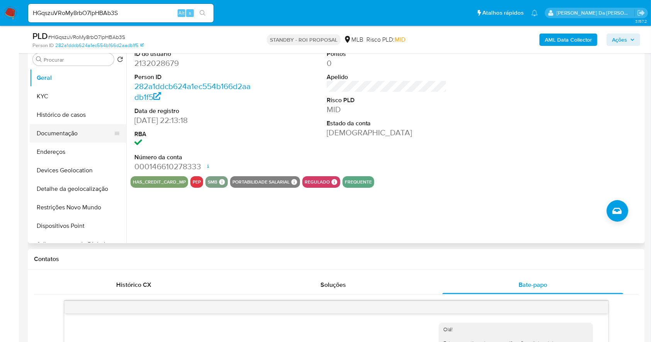
drag, startPoint x: 67, startPoint y: 133, endPoint x: 81, endPoint y: 132, distance: 13.5
click at [67, 133] on button "Documentação" at bounding box center [75, 133] width 90 height 19
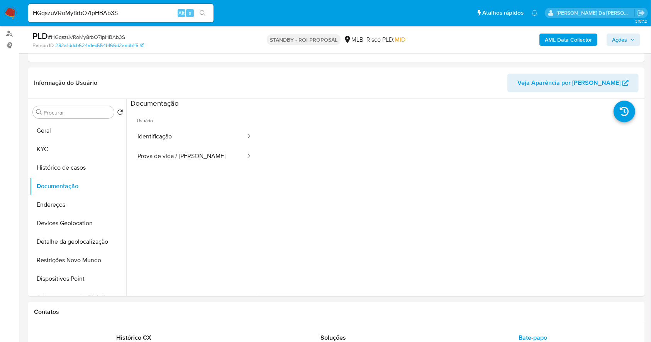
scroll to position [51, 0]
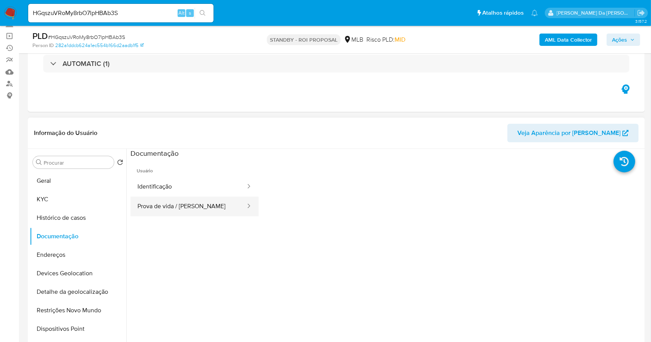
click at [210, 211] on button "Prova de vida / [PERSON_NAME]" at bounding box center [189, 207] width 116 height 20
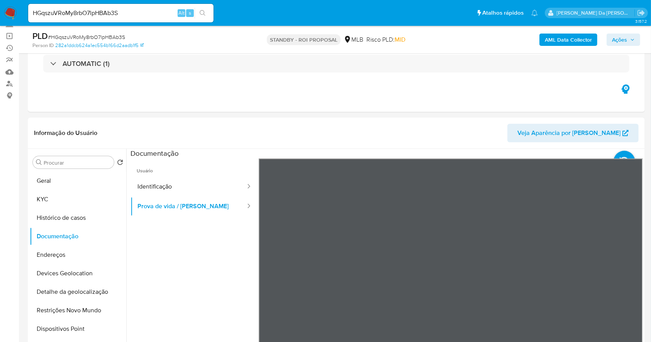
click at [140, 14] on input "HGqszuVRoMy8rbO7lpHBAb3S" at bounding box center [120, 13] width 185 height 10
paste input "v7SaneW2h2ko3A7ogu9EVvMN"
type input "v7SaneW2h2ko3A7ogu9EVvMN"
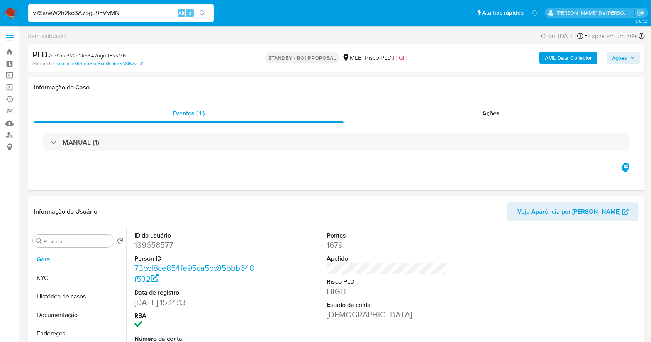
select select "10"
drag, startPoint x: 6, startPoint y: 13, endPoint x: 7, endPoint y: 8, distance: 4.7
click at [6, 13] on img at bounding box center [10, 13] width 13 height 13
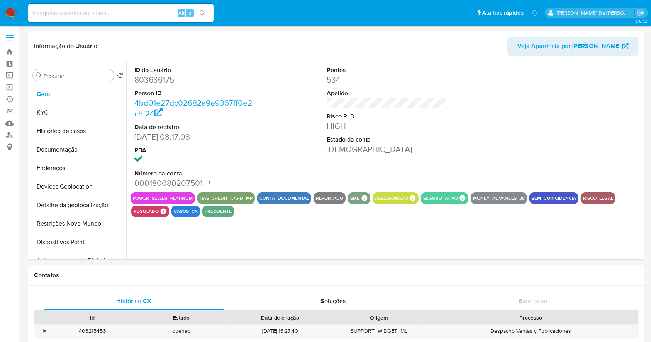
select select "10"
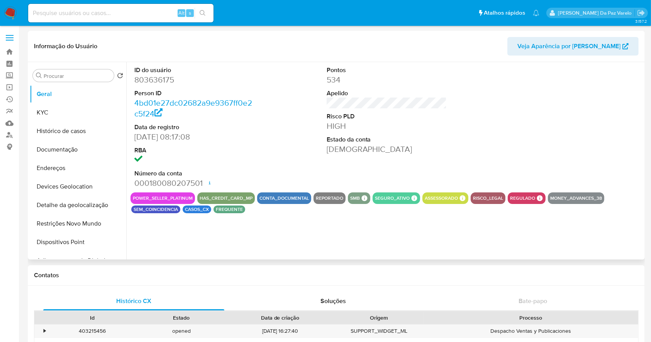
select select "10"
click at [320, 245] on div "ID do usuário 803636175 Person ID 4bd01e27dc02682a9e9367ff0e2c5f24 Data de regi…" at bounding box center [384, 161] width 517 height 198
click at [77, 142] on button "Documentação" at bounding box center [75, 150] width 90 height 19
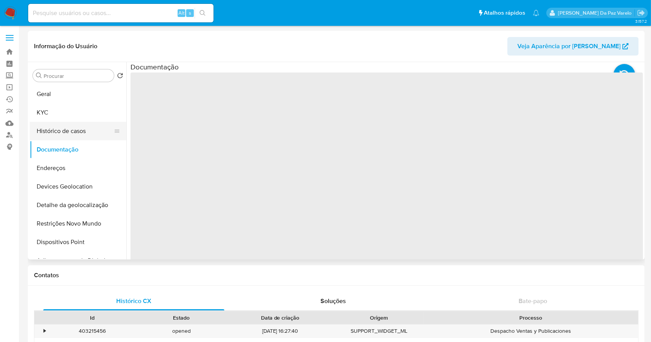
click at [77, 129] on button "Histórico de casos" at bounding box center [75, 131] width 90 height 19
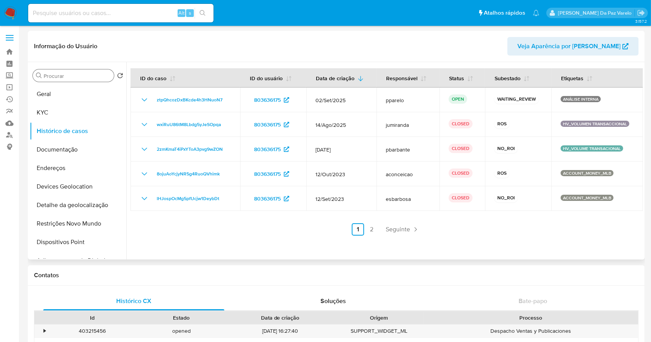
click at [67, 78] on input "Procurar" at bounding box center [77, 76] width 67 height 7
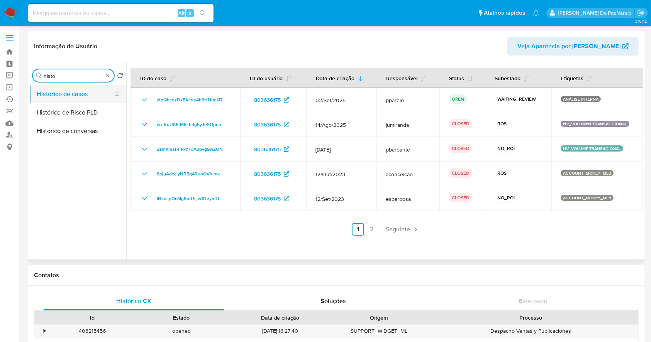
type input "histo"
click at [66, 96] on button "Histórico de casos" at bounding box center [75, 94] width 90 height 19
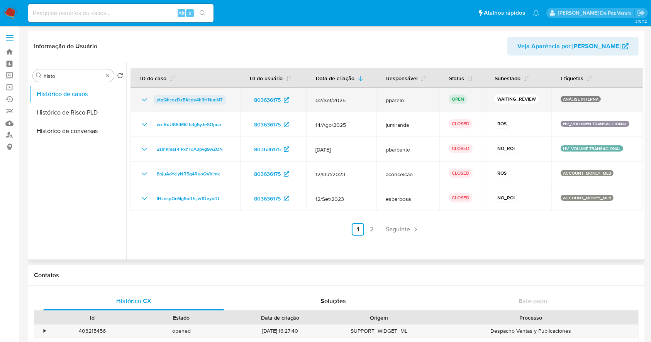
click at [210, 99] on span "ztpQhcozDxBKcde4h3HNuoN7" at bounding box center [190, 99] width 66 height 9
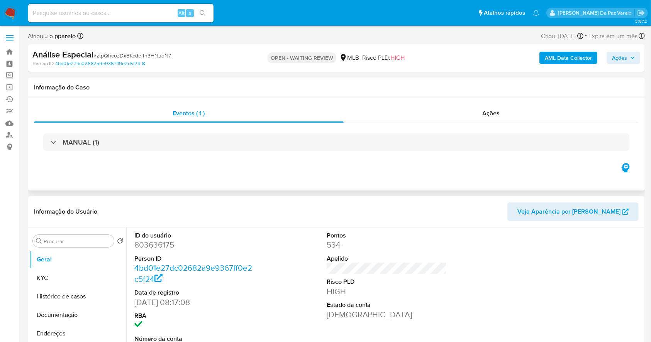
select select "10"
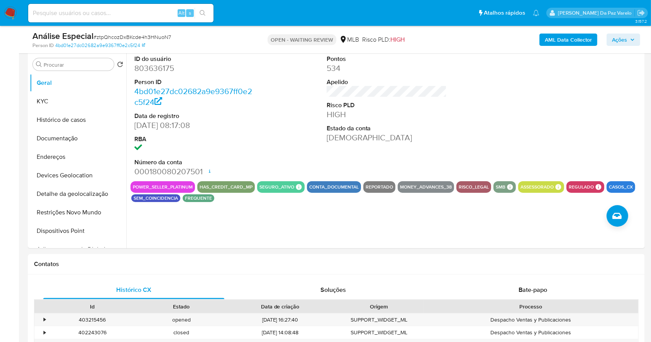
scroll to position [206, 0]
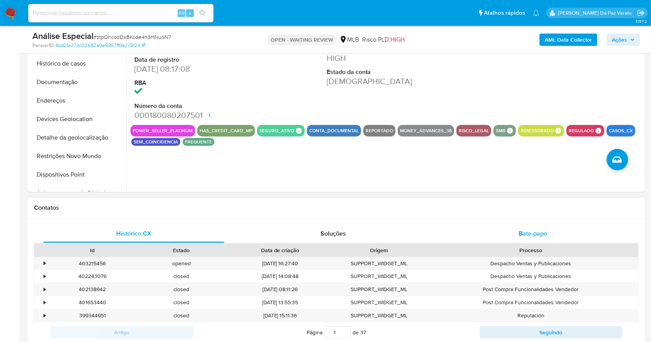
click at [541, 232] on span "Bate-papo" at bounding box center [533, 233] width 29 height 9
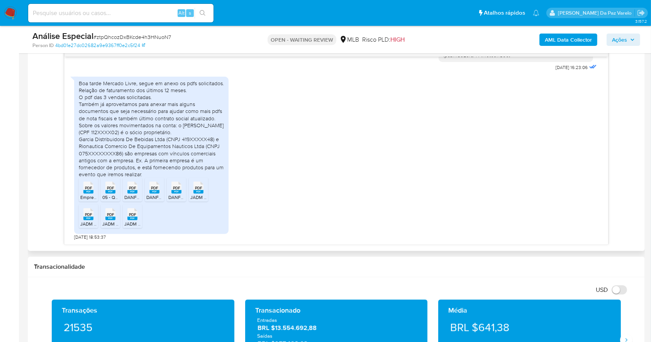
scroll to position [664, 0]
click at [126, 112] on div "Boa tarde Mercado Livre, segue em anexo os pdfs solicitados. Relação de faturam…" at bounding box center [151, 129] width 145 height 98
drag, startPoint x: 126, startPoint y: 112, endPoint x: 208, endPoint y: 122, distance: 82.4
click at [208, 122] on div "Boa tarde Mercado Livre, segue em anexo os pdfs solicitados. Relação de faturam…" at bounding box center [151, 129] width 145 height 98
click at [134, 136] on div "Boa tarde Mercado Livre, segue em anexo os pdfs solicitados. Relação de faturam…" at bounding box center [151, 129] width 145 height 98
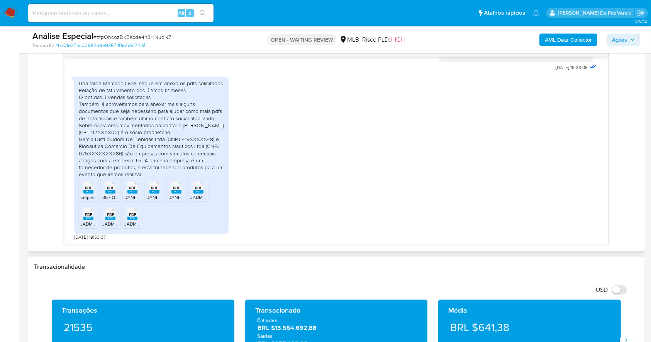
click at [127, 124] on div "Boa tarde Mercado Livre, segue em anexo os pdfs solicitados. Relação de faturam…" at bounding box center [151, 129] width 145 height 98
drag, startPoint x: 127, startPoint y: 124, endPoint x: 150, endPoint y: 123, distance: 22.4
click at [150, 123] on div "Boa tarde Mercado Livre, segue em anexo os pdfs solicitados. Relação de faturam…" at bounding box center [151, 129] width 145 height 98
click at [146, 136] on div "Boa tarde Mercado Livre, segue em anexo os pdfs solicitados. Relação de faturam…" at bounding box center [151, 129] width 145 height 98
click at [159, 134] on div "Boa tarde Mercado Livre, segue em anexo os pdfs solicitados. Relação de faturam…" at bounding box center [151, 129] width 145 height 98
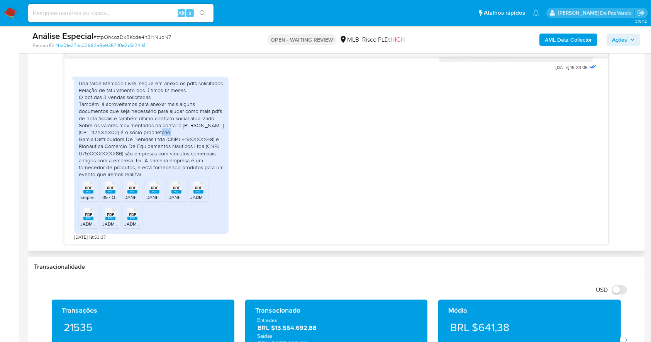
click at [159, 134] on div "Boa tarde Mercado Livre, segue em anexo os pdfs solicitados. Relação de faturam…" at bounding box center [151, 129] width 145 height 98
click at [86, 142] on div "Boa tarde Mercado Livre, segue em anexo os pdfs solicitados. Relação de faturam…" at bounding box center [151, 129] width 145 height 98
drag, startPoint x: 86, startPoint y: 142, endPoint x: 152, endPoint y: 139, distance: 66.1
click at [152, 139] on div "Boa tarde Mercado Livre, segue em anexo os pdfs solicitados. Relação de faturam…" at bounding box center [151, 129] width 145 height 98
click at [136, 144] on div "Boa tarde Mercado Livre, segue em anexo os pdfs solicitados. Relação de faturam…" at bounding box center [151, 129] width 145 height 98
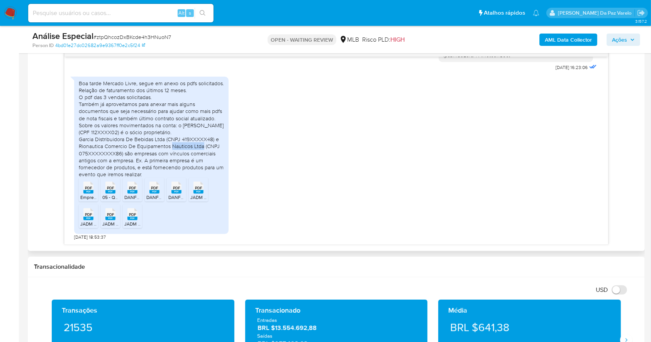
drag, startPoint x: 136, startPoint y: 144, endPoint x: 164, endPoint y: 147, distance: 28.7
click at [164, 147] on div "Boa tarde Mercado Livre, segue em anexo os pdfs solicitados. Relação de faturam…" at bounding box center [151, 129] width 145 height 98
click at [138, 151] on div "Boa tarde Mercado Livre, segue em anexo os pdfs solicitados. Relação de faturam…" at bounding box center [151, 129] width 145 height 98
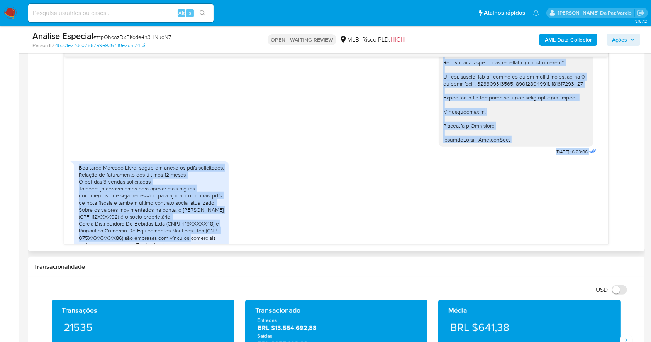
drag, startPoint x: 138, startPoint y: 151, endPoint x: 221, endPoint y: 54, distance: 128.2
click at [221, 54] on div "Olá! JADM BIKES LTDA Estamos realizando uma verificação adicional de segurança …" at bounding box center [336, 144] width 544 height 201
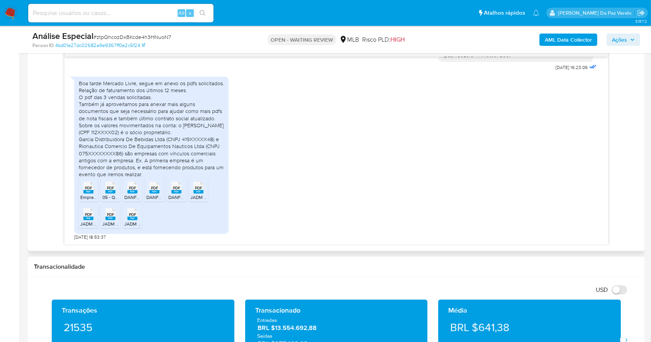
click at [201, 157] on div "Boa tarde Mercado Livre, segue em anexo os pdfs solicitados. Relação de faturam…" at bounding box center [151, 129] width 145 height 98
click at [130, 161] on div "Boa tarde Mercado Livre, segue em anexo os pdfs solicitados. Relação de faturam…" at bounding box center [151, 129] width 145 height 98
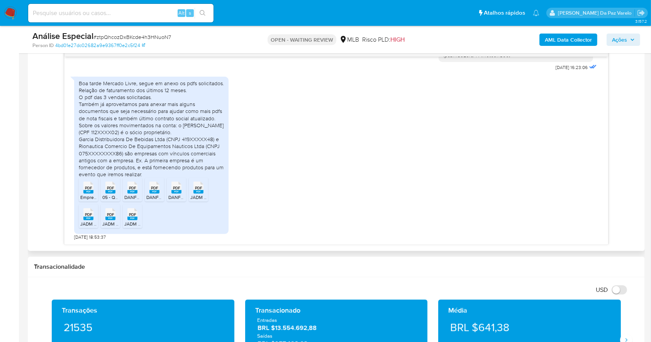
click at [128, 167] on div "Boa tarde Mercado Livre, segue em anexo os pdfs solicitados. Relação de faturam…" at bounding box center [151, 129] width 145 height 98
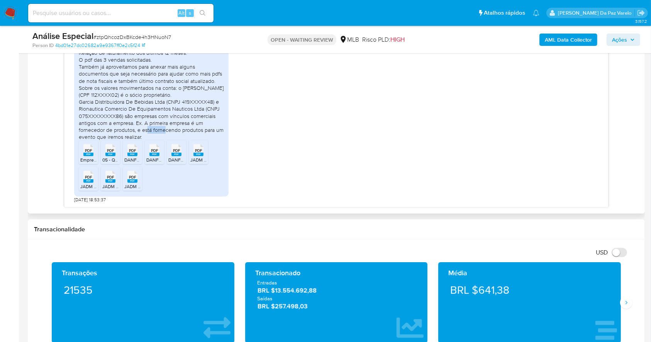
scroll to position [463, 0]
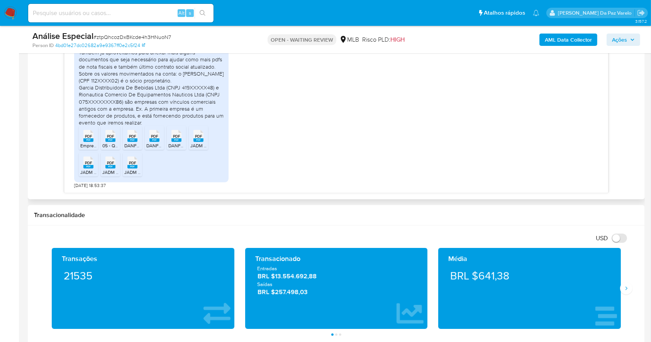
click at [90, 141] on rect at bounding box center [88, 140] width 10 height 3
click at [108, 141] on rect at bounding box center [110, 140] width 10 height 3
drag, startPoint x: 134, startPoint y: 142, endPoint x: 142, endPoint y: 142, distance: 7.7
click at [134, 142] on rect at bounding box center [132, 140] width 10 height 3
click at [158, 139] on rect at bounding box center [154, 140] width 10 height 3
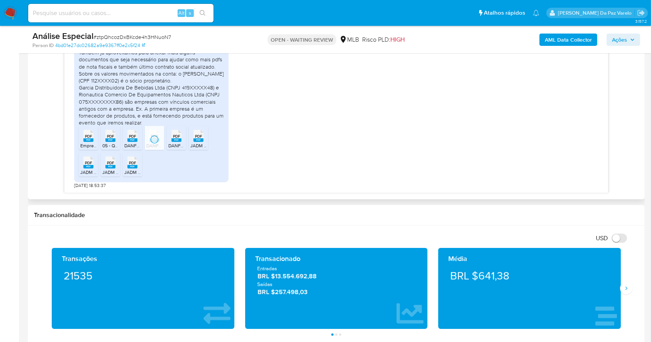
click at [174, 142] on rect at bounding box center [176, 140] width 10 height 3
drag, startPoint x: 200, startPoint y: 144, endPoint x: 136, endPoint y: 147, distance: 64.2
click at [200, 144] on span "JADM 2.pdf" at bounding box center [202, 145] width 24 height 7
click at [91, 162] on span "PDF" at bounding box center [88, 163] width 7 height 5
click at [108, 163] on span "PDF" at bounding box center [110, 163] width 7 height 5
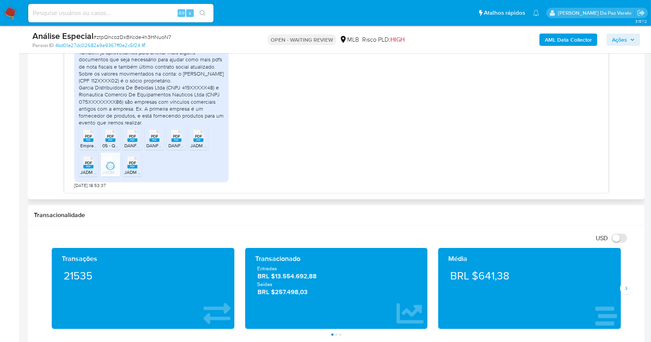
click at [131, 168] on rect at bounding box center [132, 166] width 10 height 3
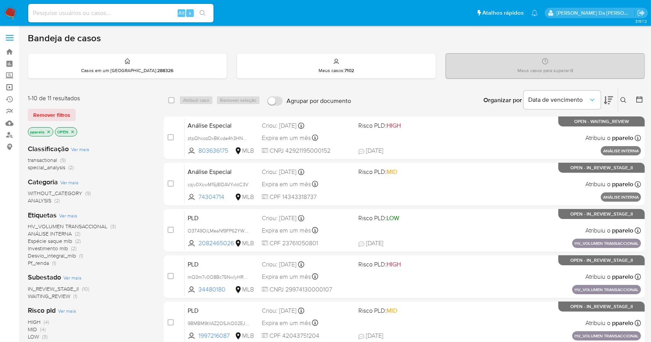
click at [12, 89] on link "Operações em massa" at bounding box center [46, 87] width 92 height 12
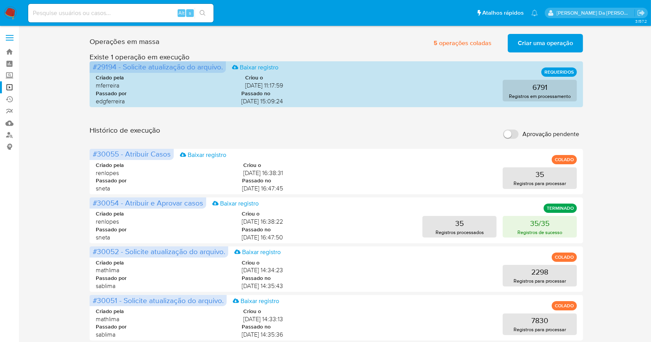
click at [547, 44] on span "Criar uma operação" at bounding box center [545, 43] width 55 height 17
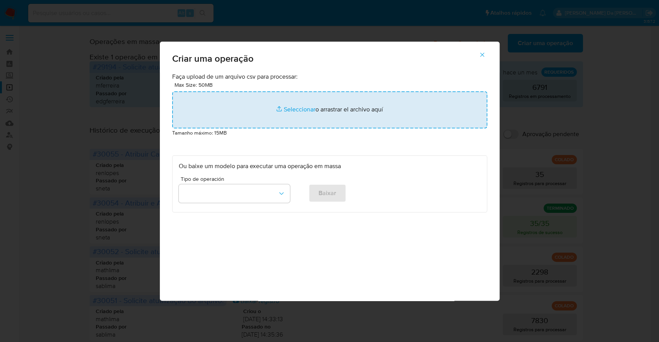
click at [311, 113] on input "file" at bounding box center [329, 110] width 315 height 37
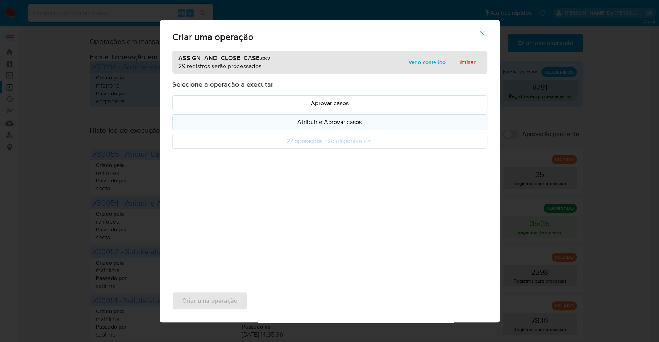
click at [343, 122] on p "Atribuir e Aprovar casos" at bounding box center [330, 122] width 302 height 9
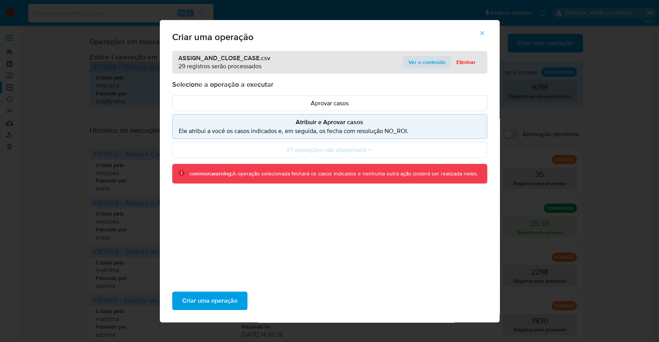
click at [410, 58] on span "Ver o conteúdo" at bounding box center [427, 62] width 37 height 11
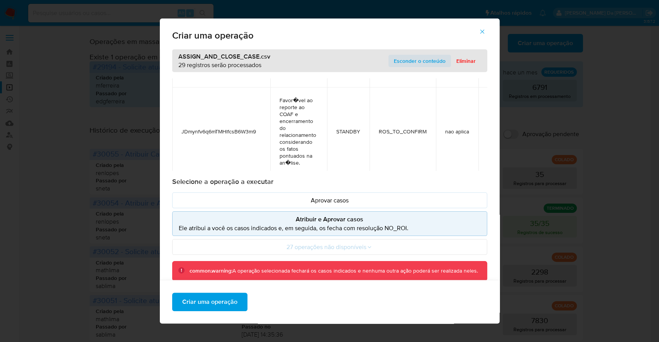
scroll to position [185, 0]
click at [198, 301] on span "Criar uma operação" at bounding box center [209, 302] width 55 height 17
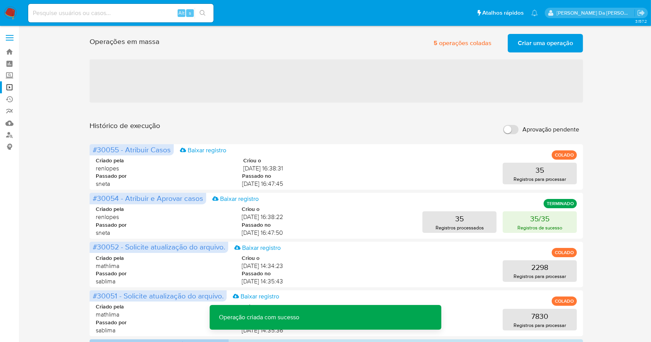
click at [530, 44] on span "Criar uma operação" at bounding box center [545, 43] width 55 height 17
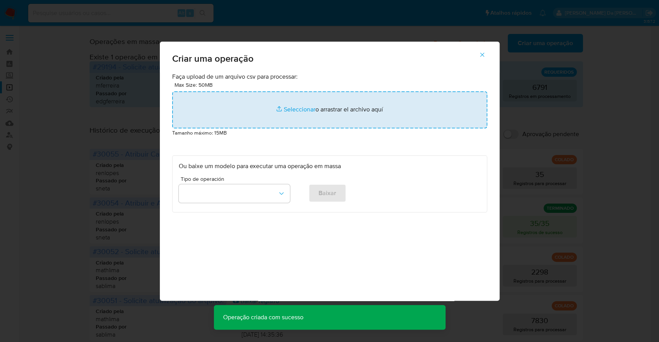
click at [307, 109] on input "file" at bounding box center [329, 110] width 315 height 37
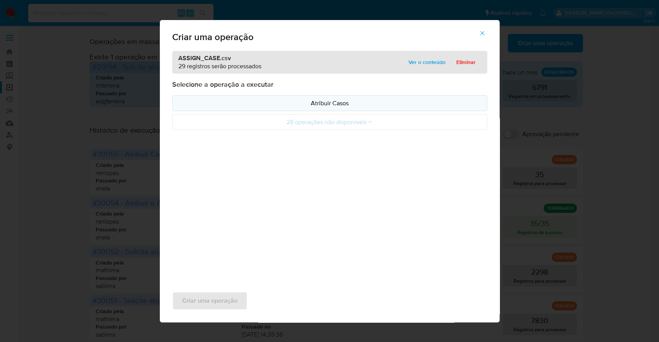
click at [329, 104] on p "Atribuir Casos" at bounding box center [330, 103] width 302 height 9
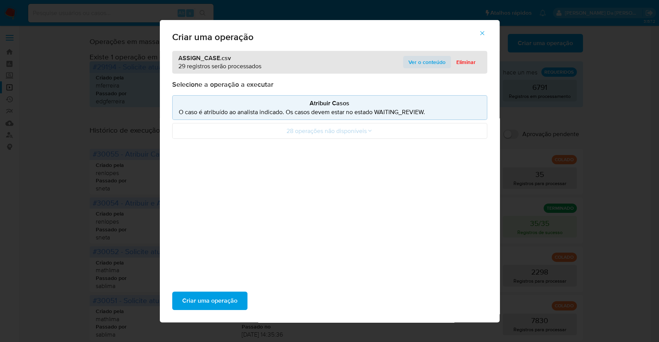
click at [436, 57] on span "Ver o conteúdo" at bounding box center [427, 62] width 37 height 11
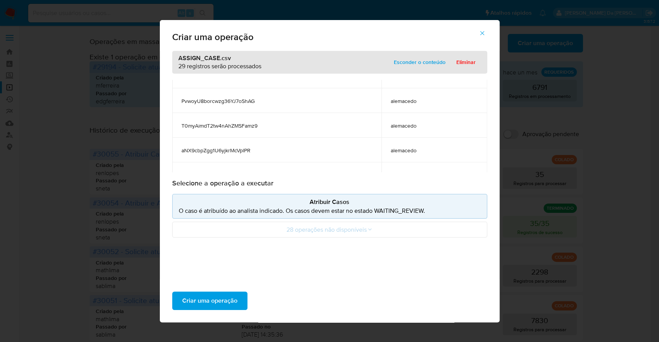
scroll to position [77, 0]
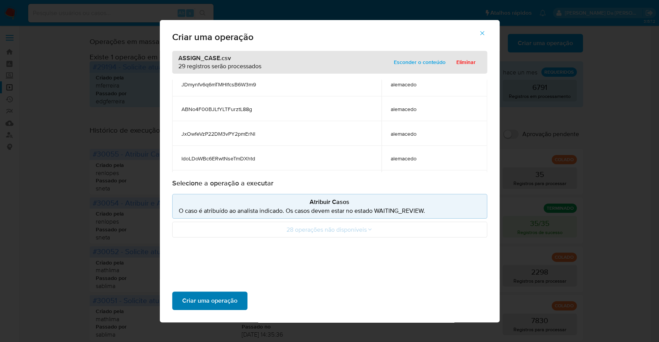
click at [231, 297] on span "Criar uma operação" at bounding box center [209, 301] width 55 height 17
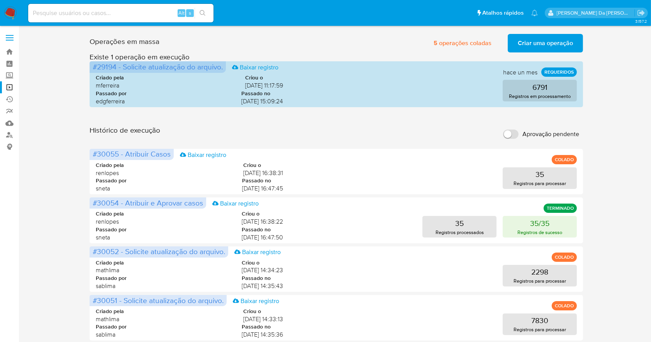
click at [515, 135] on input "Aprovação pendente" at bounding box center [510, 134] width 15 height 9
checkbox input "true"
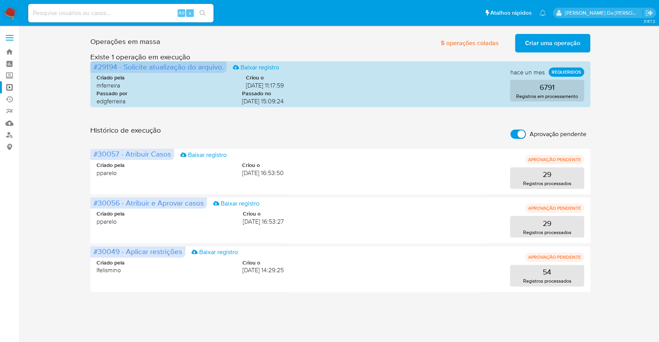
drag, startPoint x: 15, startPoint y: 192, endPoint x: 87, endPoint y: 164, distance: 77.2
click at [15, 192] on aside "Bandeja Painel Screening Pesquisa em Listas Watchlist Ferramentas Operações em …" at bounding box center [9, 171] width 19 height 342
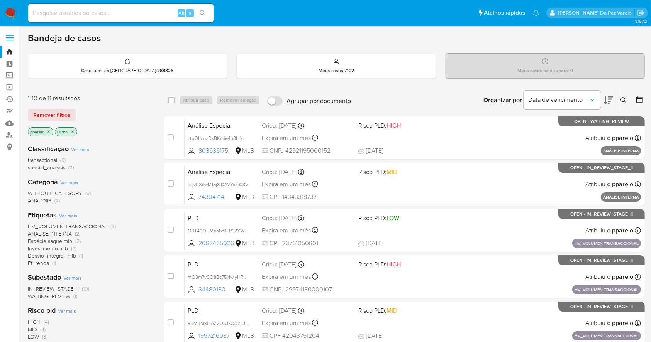
click at [626, 101] on icon at bounding box center [623, 100] width 6 height 6
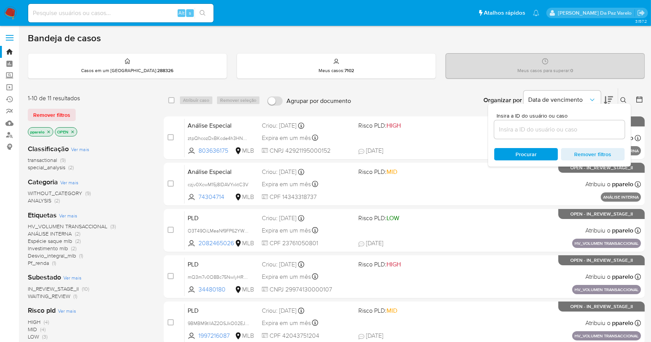
click at [568, 136] on div at bounding box center [559, 129] width 131 height 19
click at [571, 133] on input at bounding box center [559, 130] width 131 height 10
paste input "v7SaneW2h2ko3A7ogu9EVvMN"
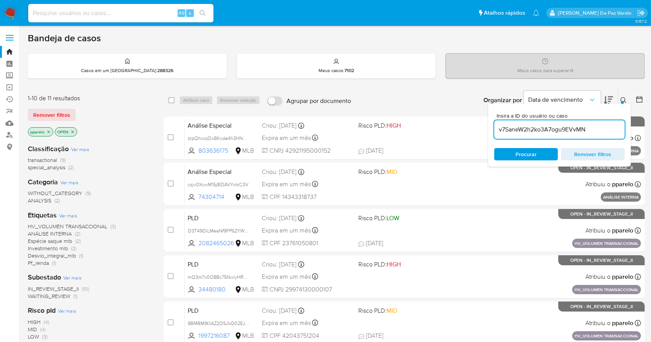
type input "v7SaneW2h2ko3A7ogu9EVvMN"
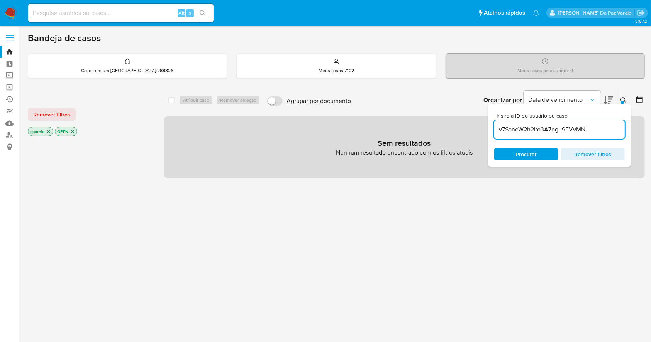
click at [45, 131] on p "pparelo" at bounding box center [40, 131] width 25 height 8
click at [46, 133] on icon "close-filter" at bounding box center [48, 131] width 5 height 5
click at [47, 130] on icon "close-filter" at bounding box center [45, 131] width 5 height 5
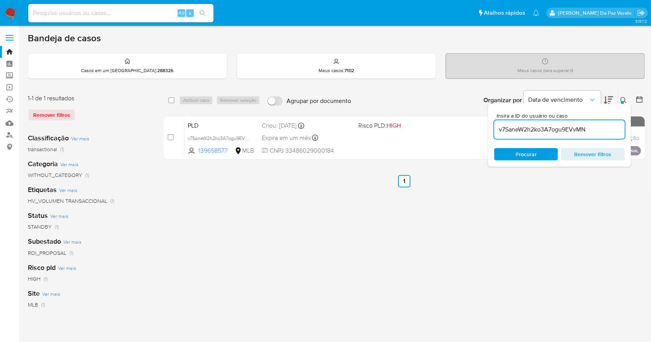
click at [170, 96] on div "select-all-cases-checkbox" at bounding box center [172, 100] width 9 height 9
click at [173, 99] on input "checkbox" at bounding box center [171, 100] width 6 height 6
checkbox input "true"
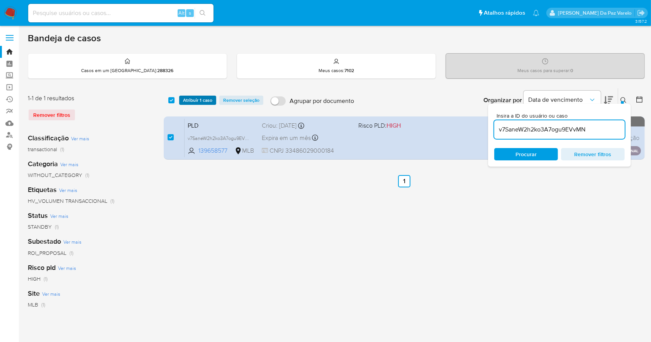
click at [193, 99] on span "Atribuir 1 caso" at bounding box center [197, 101] width 29 height 8
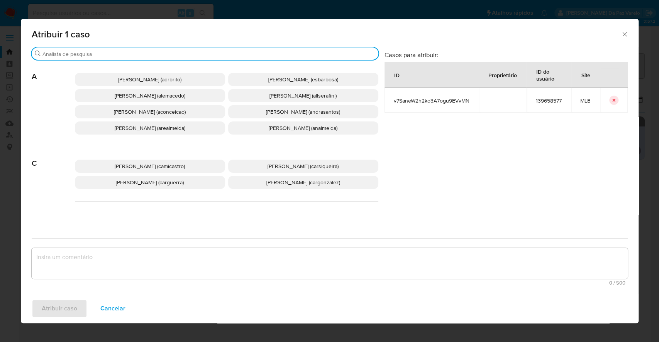
click at [170, 50] on div "Procurar" at bounding box center [205, 53] width 347 height 12
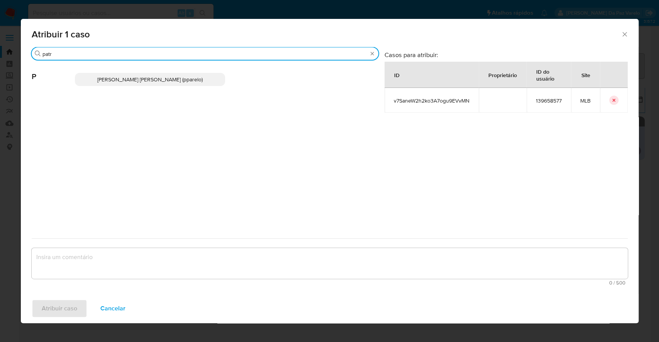
type input "patr"
click at [168, 80] on span "[PERSON_NAME] [PERSON_NAME] (pparelo)" at bounding box center [149, 80] width 105 height 8
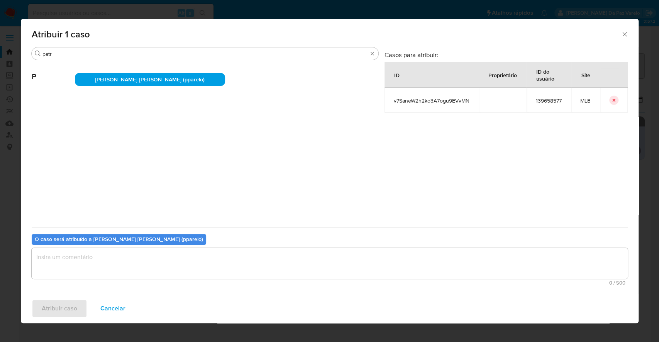
click at [151, 266] on textarea "assign-modal" at bounding box center [330, 263] width 596 height 31
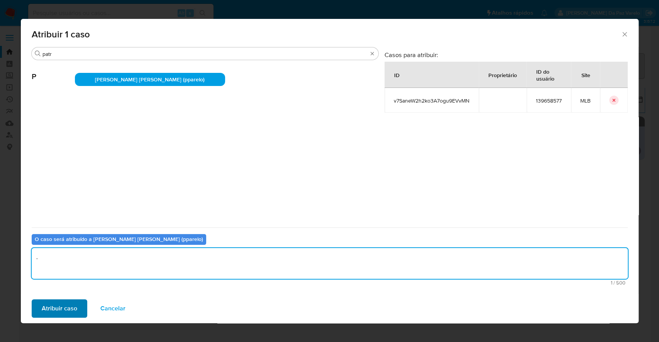
type textarea "."
click at [76, 310] on span "Atribuir caso" at bounding box center [60, 308] width 36 height 17
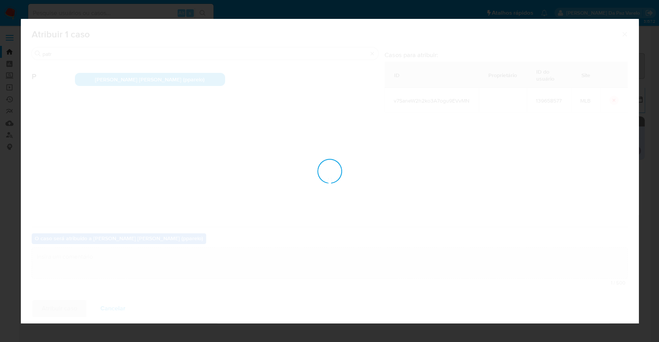
checkbox input "false"
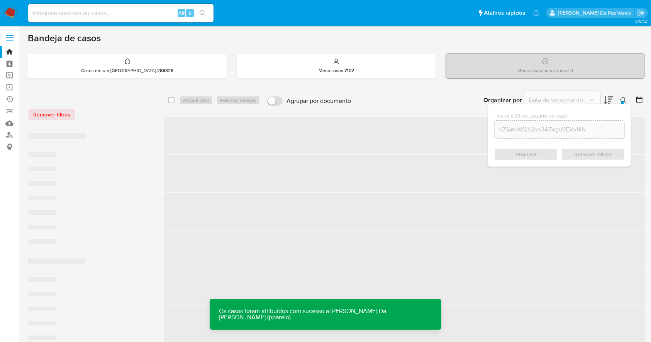
click at [622, 95] on div "Insira a ID do usuário ou caso v7SaneW2h2ko3A7ogu9EVvMN Procurar Remover filtros" at bounding box center [624, 100] width 13 height 24
click at [622, 101] on div at bounding box center [622, 102] width 3 height 3
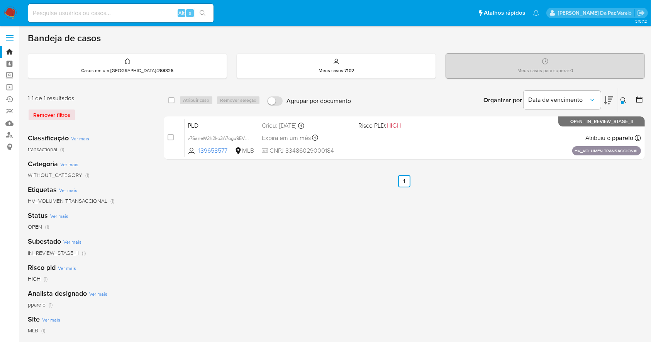
click at [316, 205] on div "select-all-cases-checkbox Atribuir caso Remover seleção Agrupar por documento O…" at bounding box center [404, 257] width 481 height 339
click at [141, 5] on div "Alt s" at bounding box center [120, 13] width 185 height 19
click at [140, 15] on input at bounding box center [120, 13] width 185 height 10
paste input "v7SaneW2h2ko3A7ogu9EVvMN"
type input "v7SaneW2h2ko3A7ogu9EVvMN"
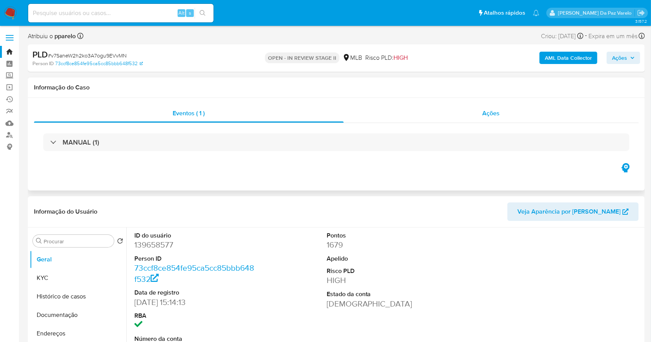
click at [493, 110] on span "Ações" at bounding box center [491, 113] width 17 height 9
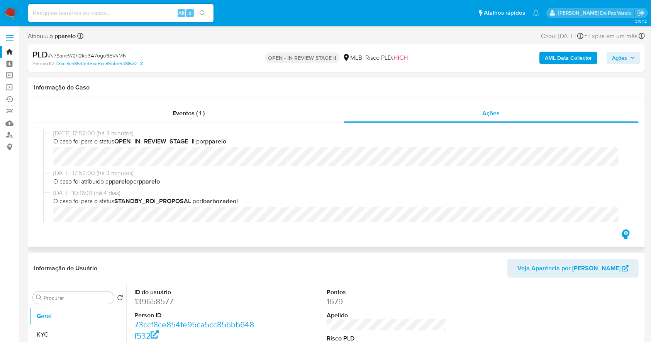
select select "10"
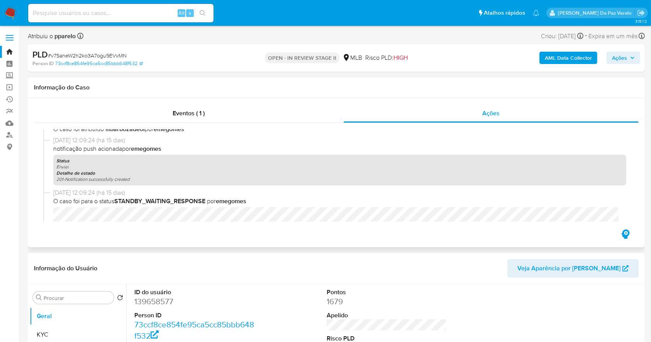
scroll to position [268, 0]
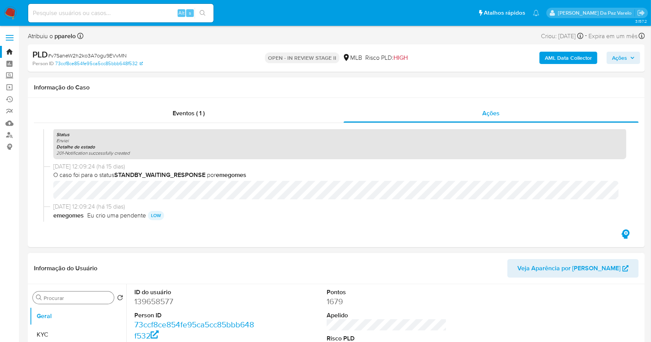
click at [62, 300] on input "Procurar" at bounding box center [77, 298] width 67 height 7
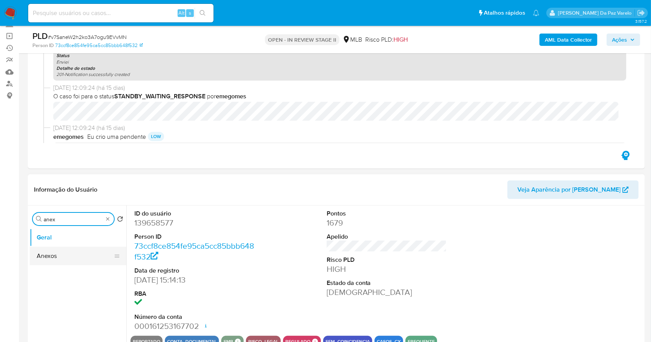
type input "anex"
click at [64, 254] on button "Anexos" at bounding box center [75, 256] width 90 height 19
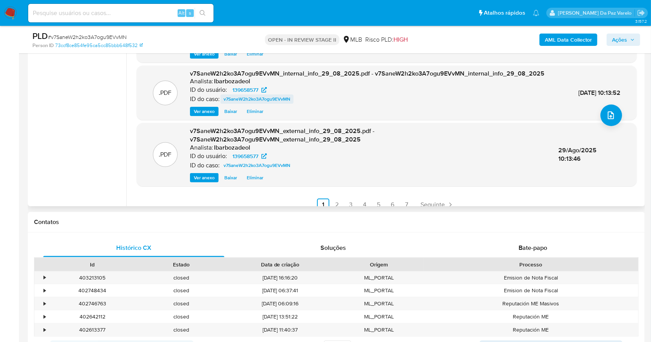
scroll to position [257, 0]
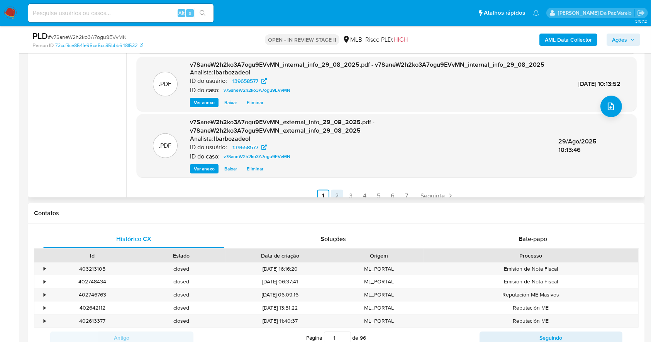
click at [340, 190] on link "2" at bounding box center [337, 196] width 12 height 12
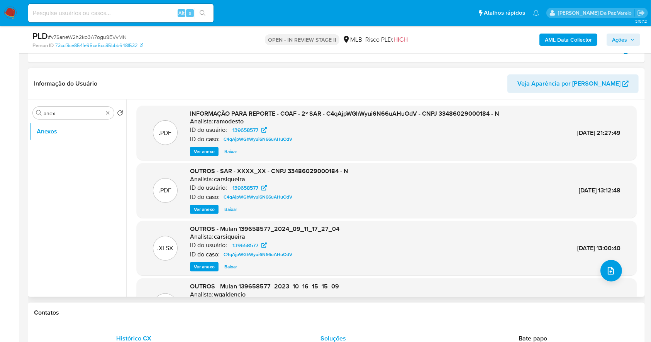
scroll to position [154, 0]
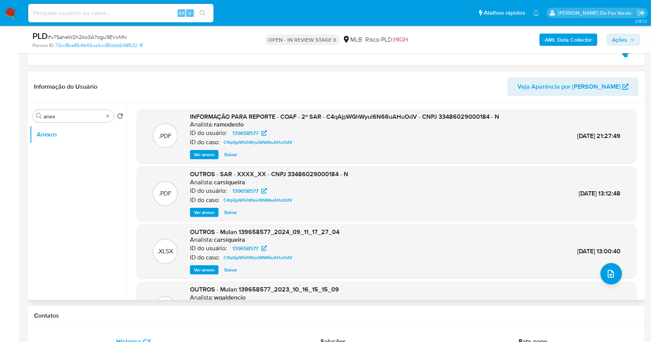
click at [207, 154] on span "Ver anexo" at bounding box center [204, 155] width 21 height 8
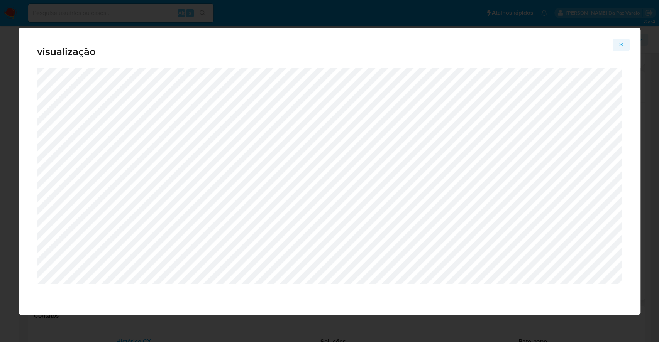
click at [623, 45] on icon "Attachment preview" at bounding box center [621, 45] width 6 height 6
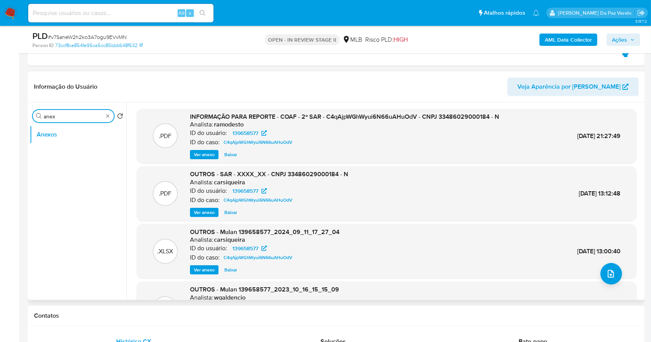
click at [102, 113] on input "anex" at bounding box center [73, 116] width 59 height 7
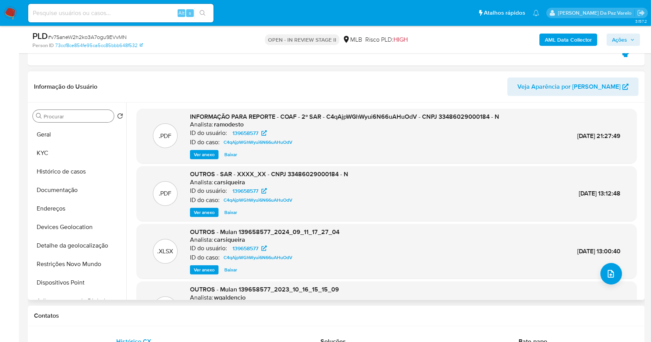
click at [105, 15] on input at bounding box center [120, 13] width 185 height 10
paste input "lxEhcAgcv9YRKJlFGxKVl8tj"
type input "lxEhcAgcv9YRKJlFGxKVl8tj"
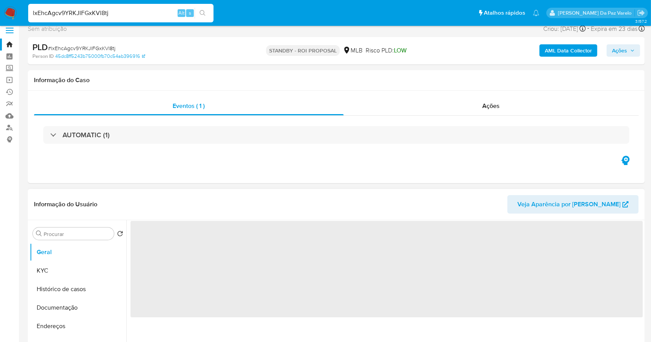
scroll to position [103, 0]
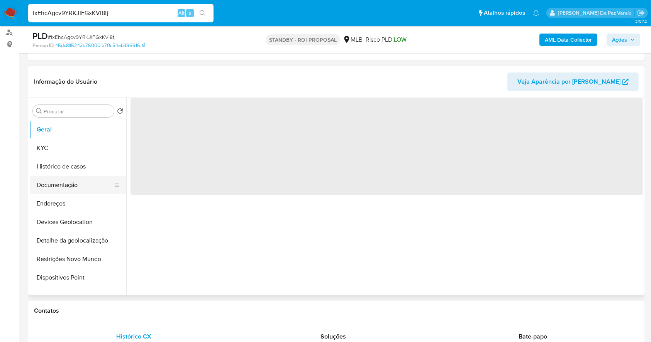
click at [69, 187] on button "Documentação" at bounding box center [75, 185] width 90 height 19
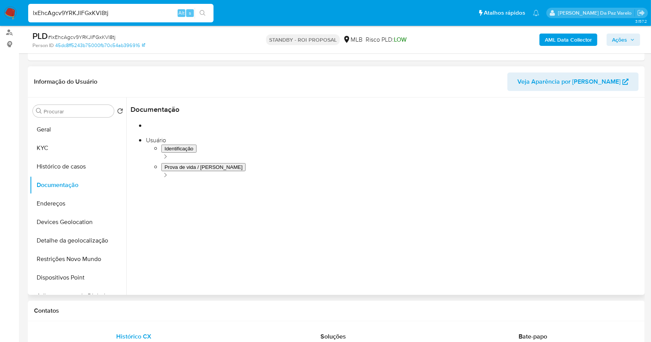
select select "10"
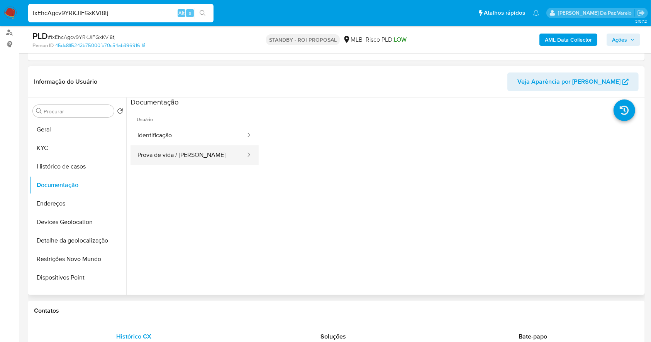
click at [183, 153] on button "Prova de vida / [PERSON_NAME]" at bounding box center [189, 156] width 116 height 20
